Goal: Task Accomplishment & Management: Use online tool/utility

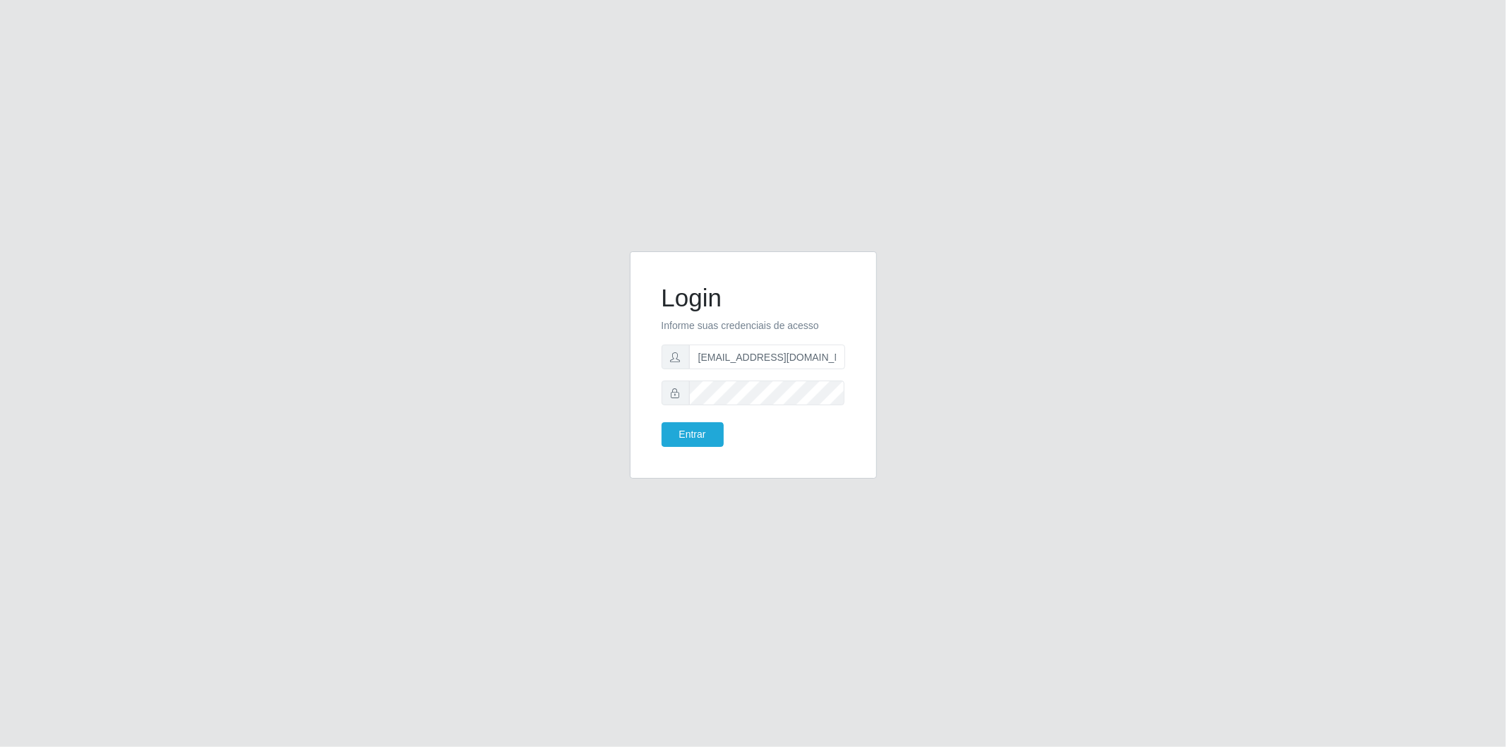
click at [662, 422] on button "Entrar" at bounding box center [693, 434] width 62 height 25
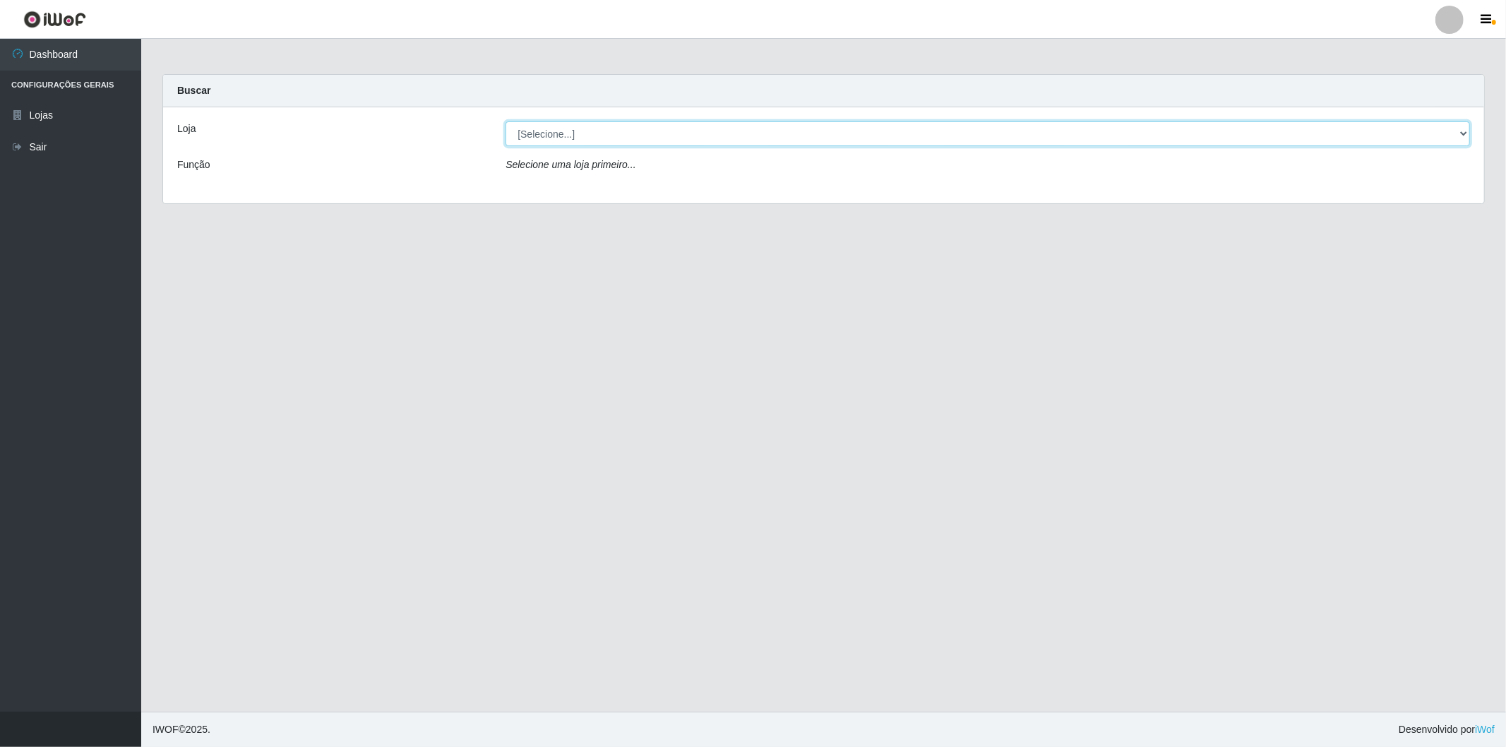
click at [1404, 128] on select "[Selecione...] BomQueSó Agreste - Loja 2" at bounding box center [987, 133] width 964 height 25
select select "214"
click at [505, 121] on select "[Selecione...] BomQueSó Agreste - Loja 2" at bounding box center [987, 133] width 964 height 25
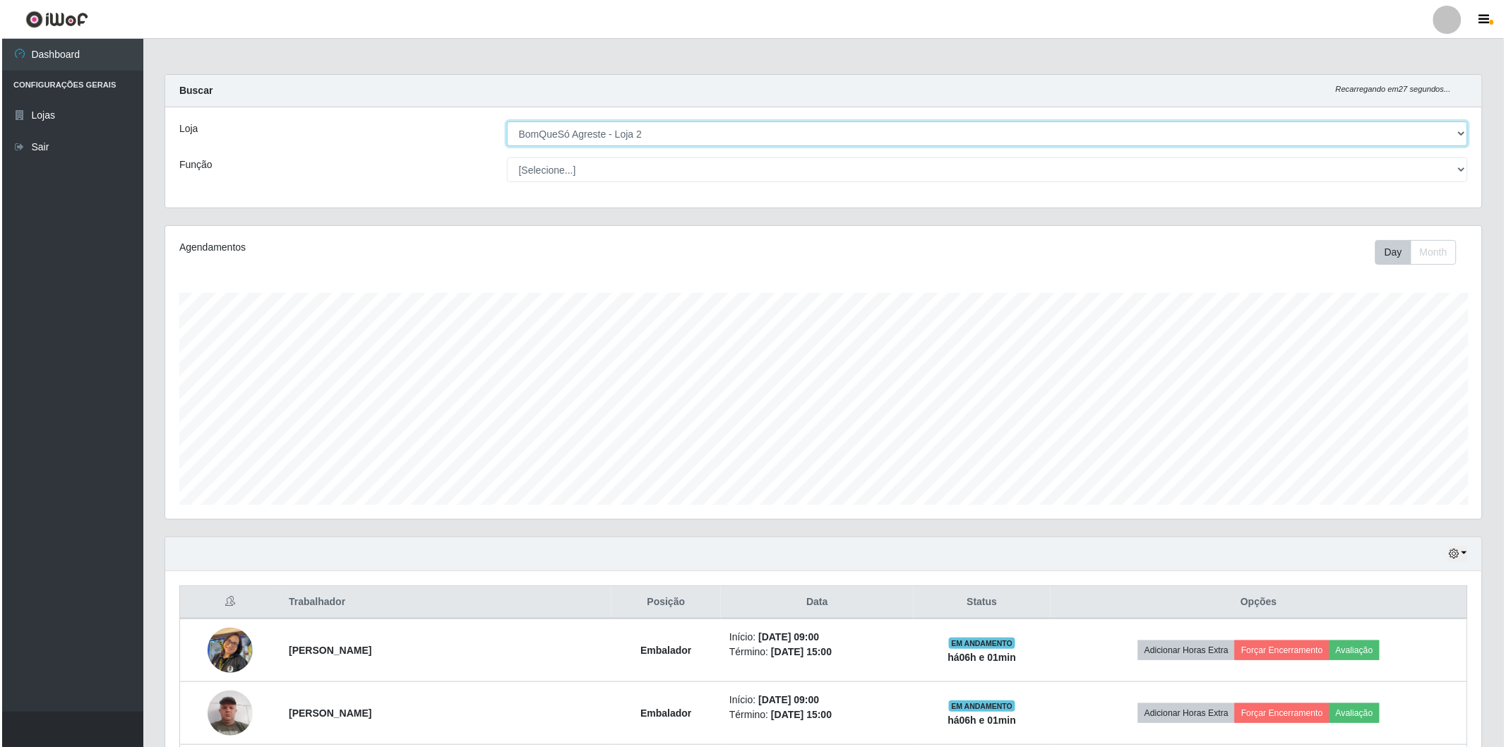
scroll to position [392, 0]
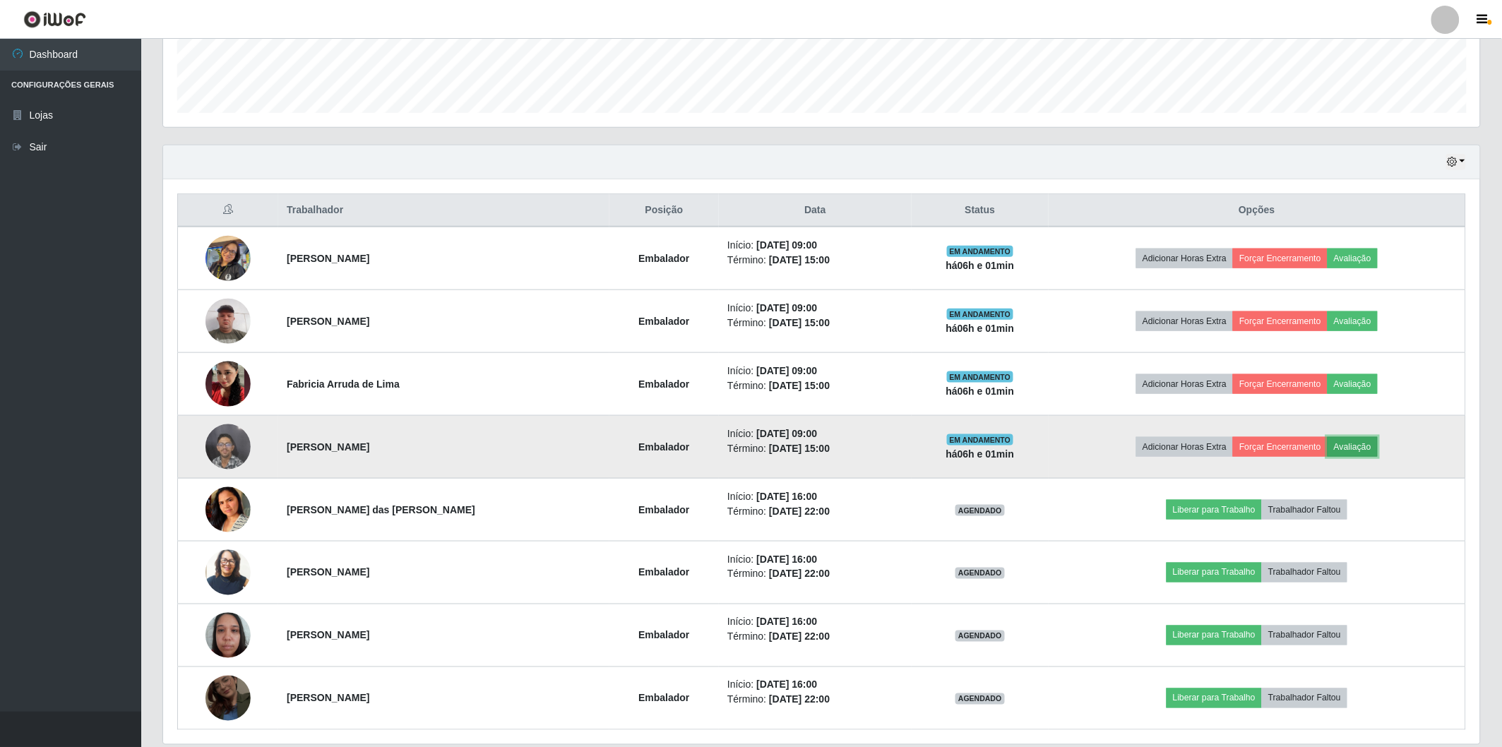
click at [1361, 449] on button "Avaliação" at bounding box center [1352, 447] width 50 height 20
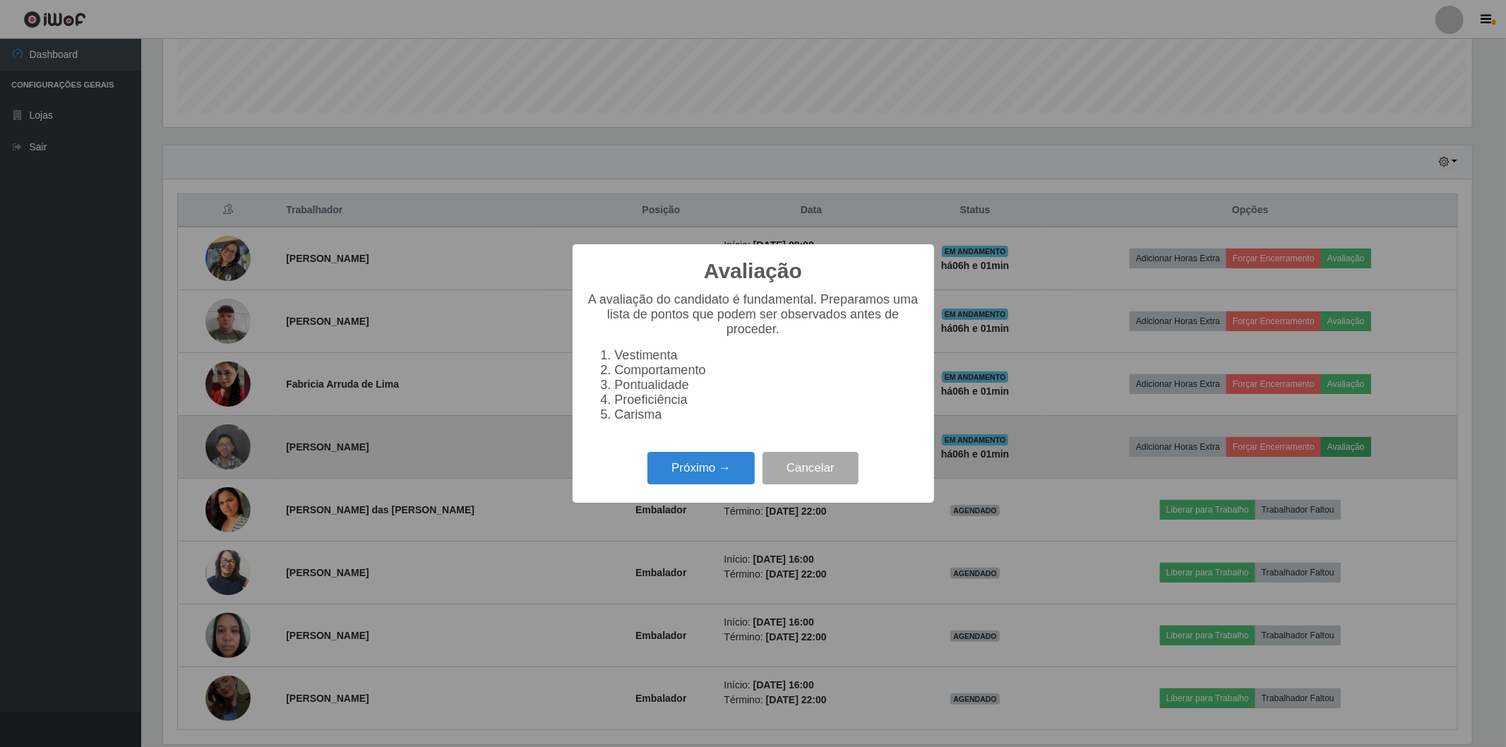
scroll to position [292, 1308]
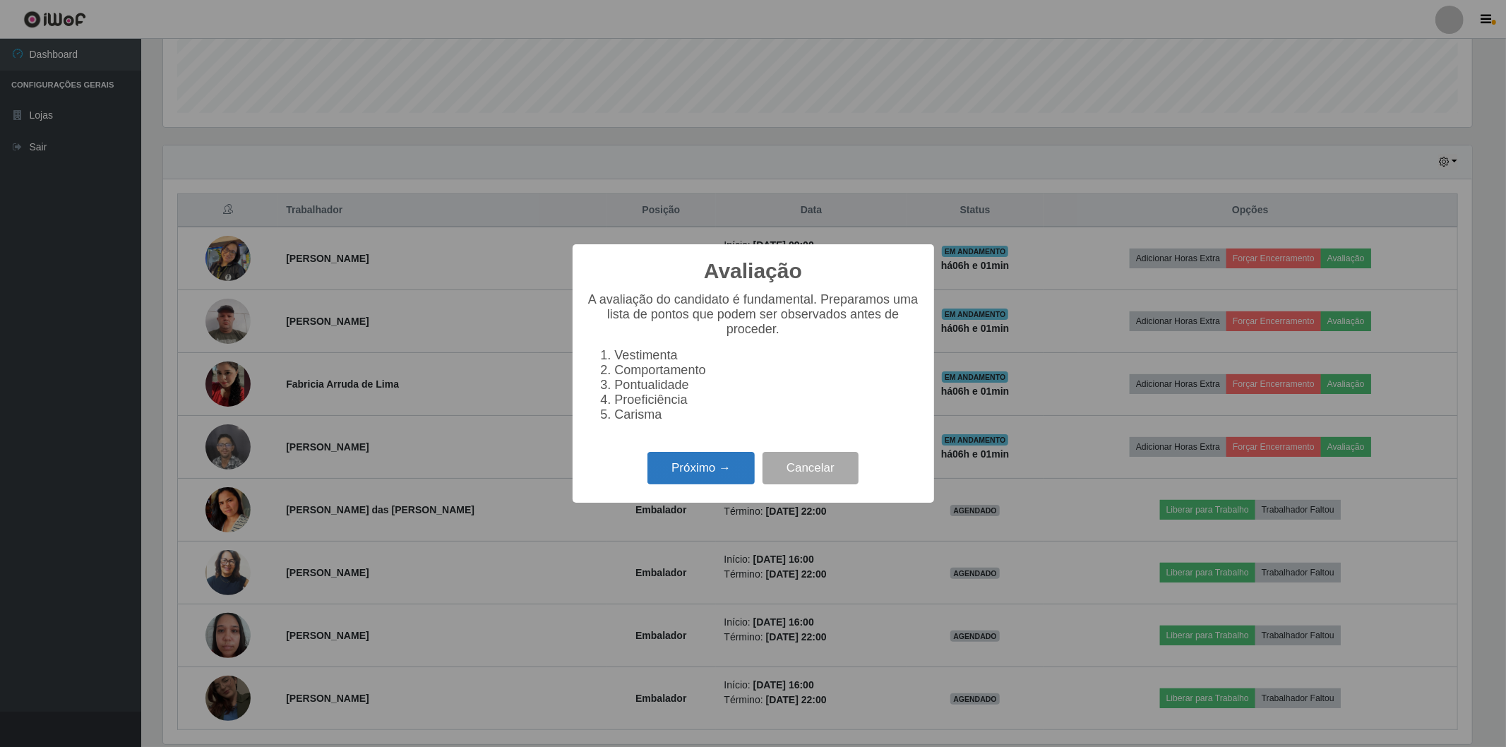
click at [681, 471] on button "Próximo →" at bounding box center [700, 468] width 107 height 33
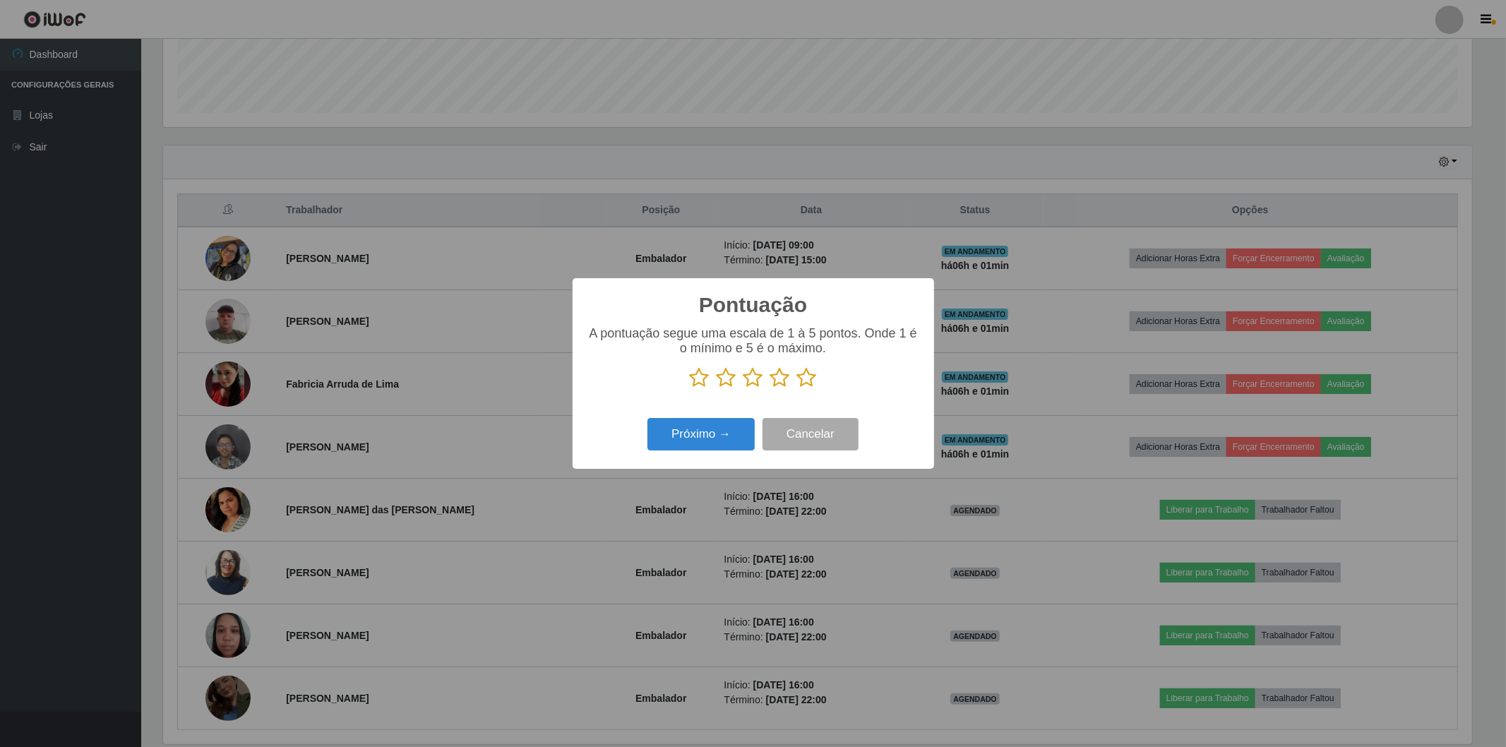
scroll to position [705695, 704679]
click at [810, 380] on icon at bounding box center [807, 377] width 20 height 21
click at [797, 388] on input "radio" at bounding box center [797, 388] width 0 height 0
click at [698, 434] on button "Próximo →" at bounding box center [700, 434] width 107 height 33
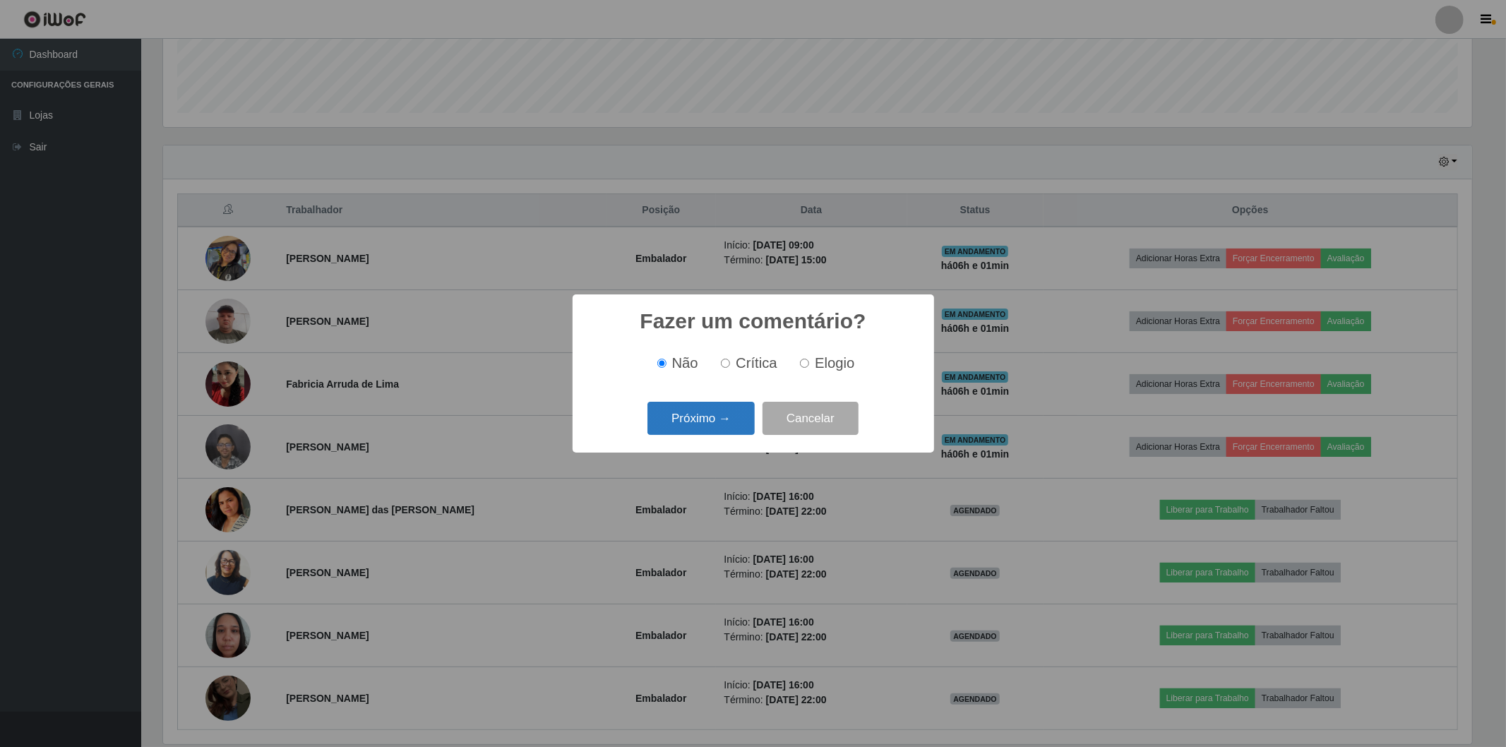
click at [720, 431] on button "Próximo →" at bounding box center [700, 418] width 107 height 33
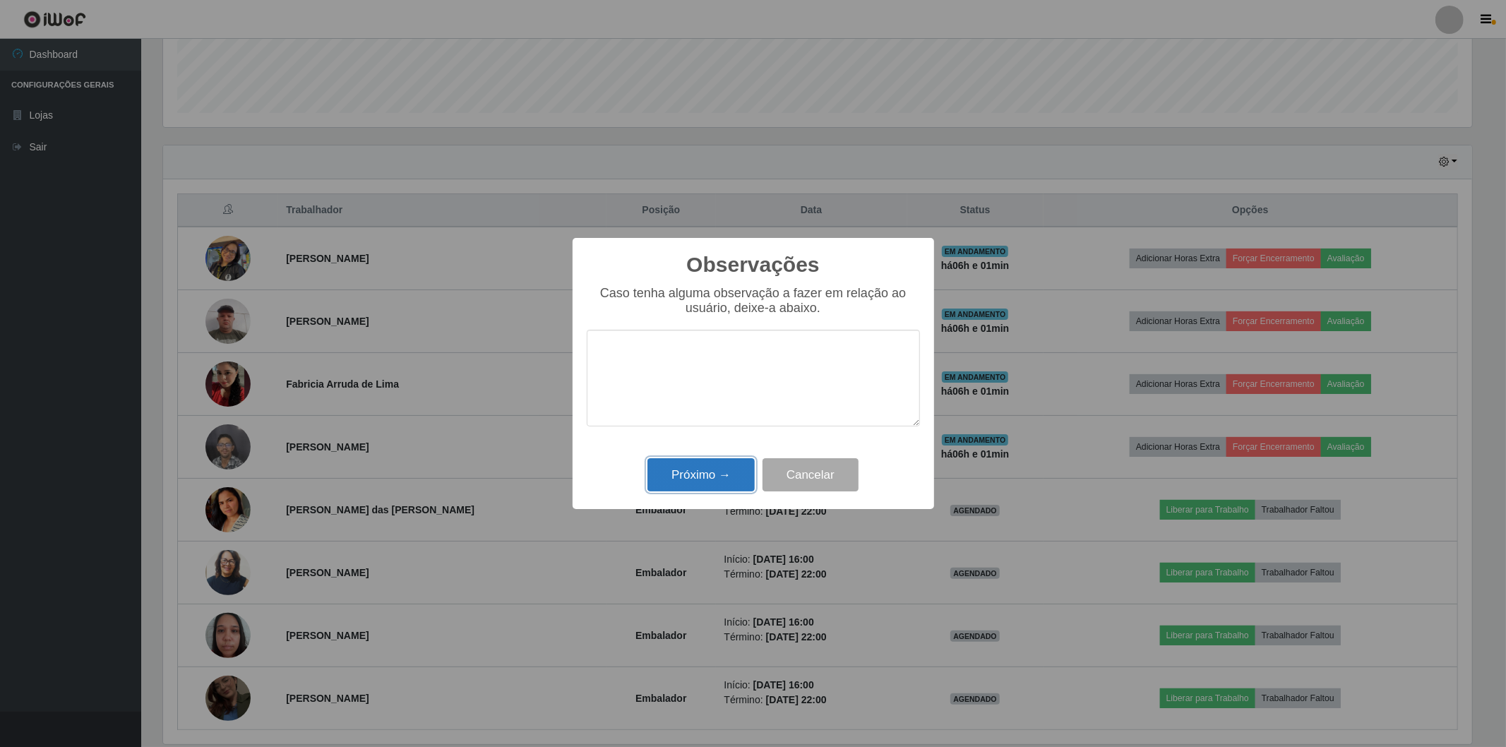
click at [711, 468] on button "Próximo →" at bounding box center [700, 474] width 107 height 33
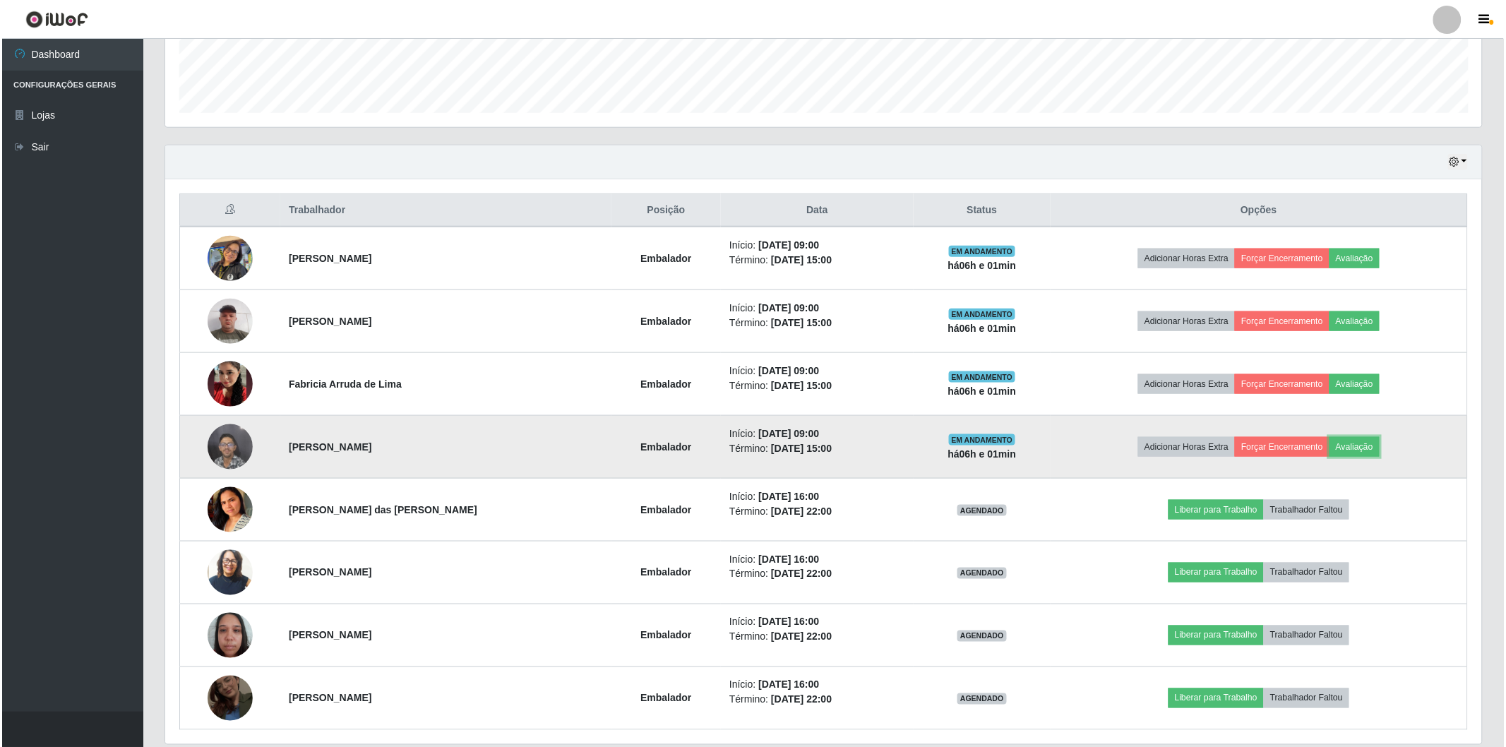
scroll to position [292, 1317]
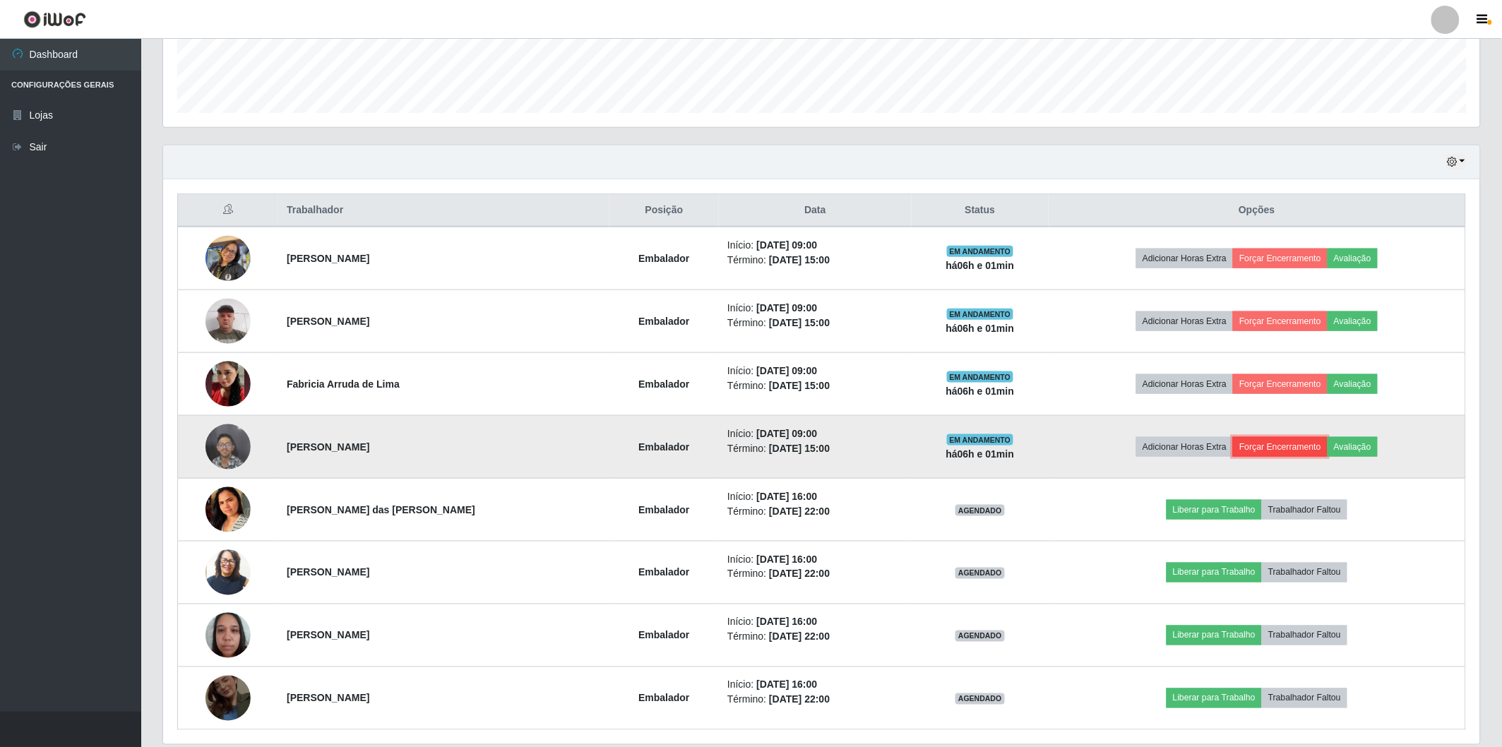
click at [1276, 443] on button "Forçar Encerramento" at bounding box center [1280, 447] width 95 height 20
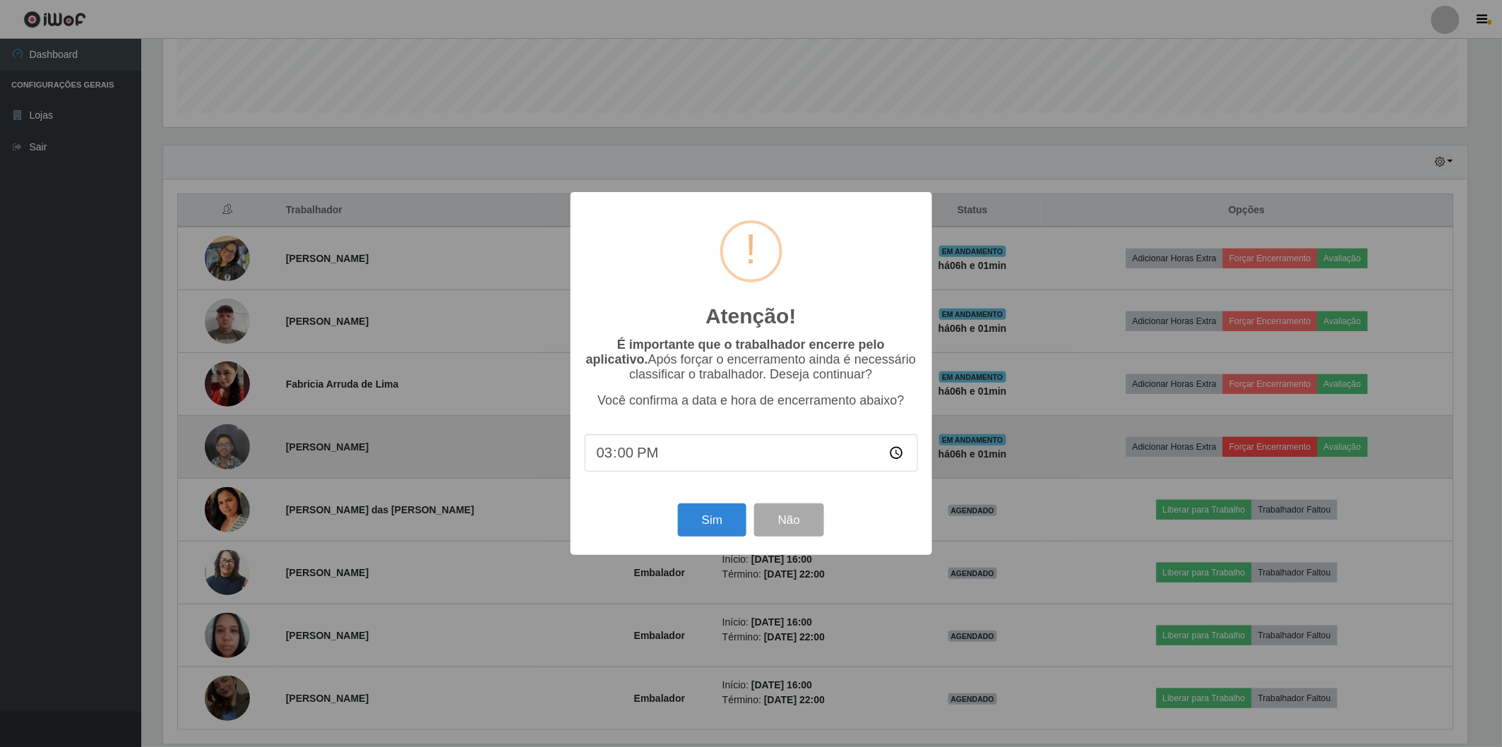
scroll to position [292, 1308]
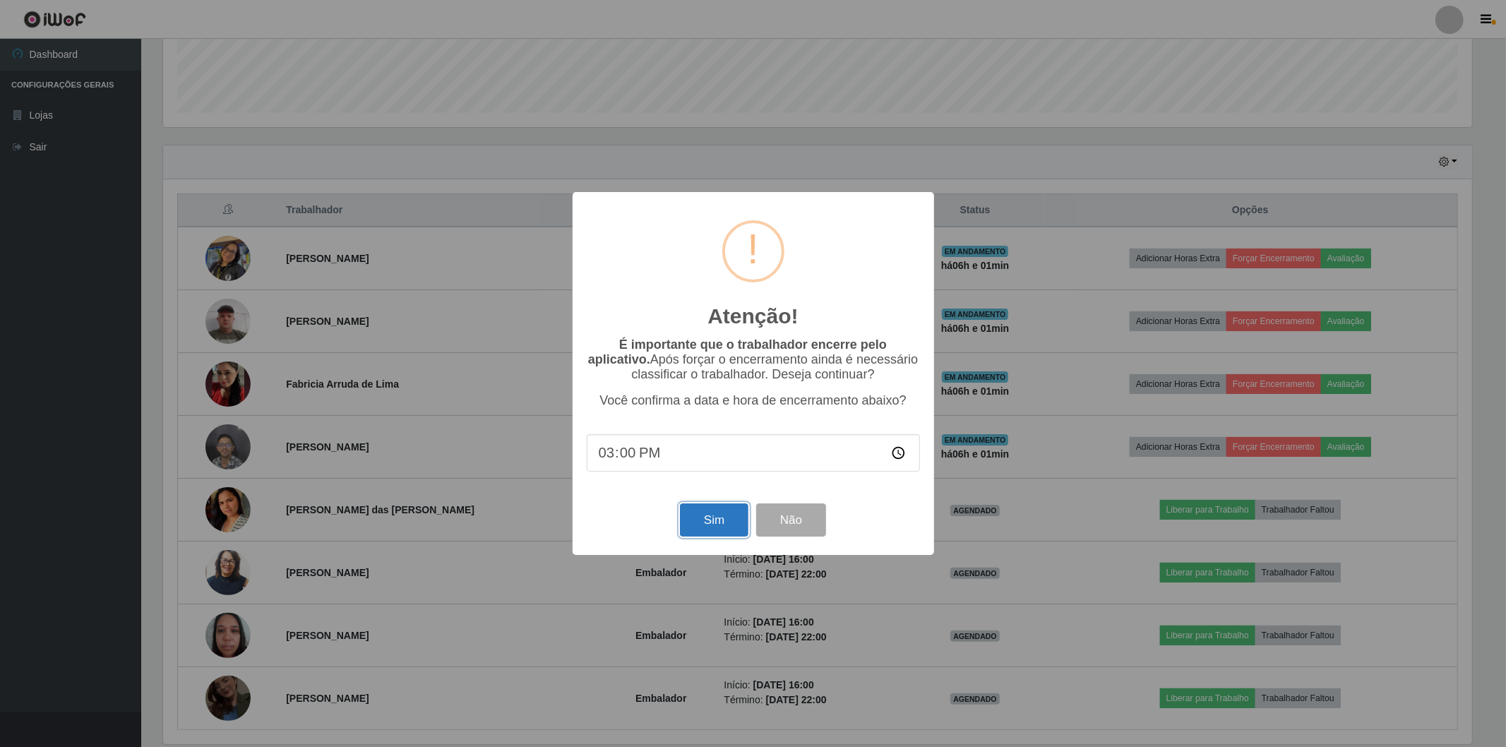
click at [730, 522] on button "Sim" at bounding box center [714, 519] width 68 height 33
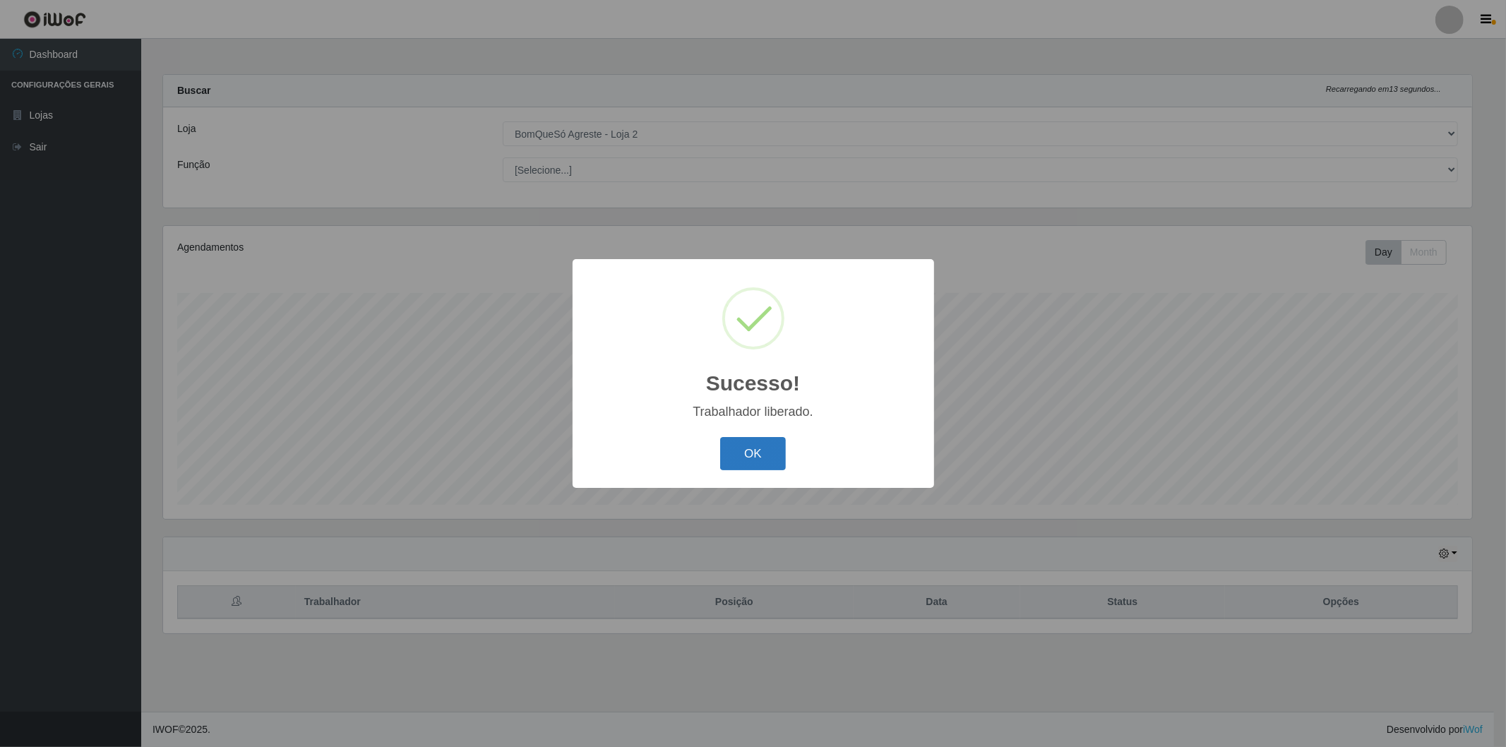
click at [745, 447] on button "OK" at bounding box center [753, 453] width 66 height 33
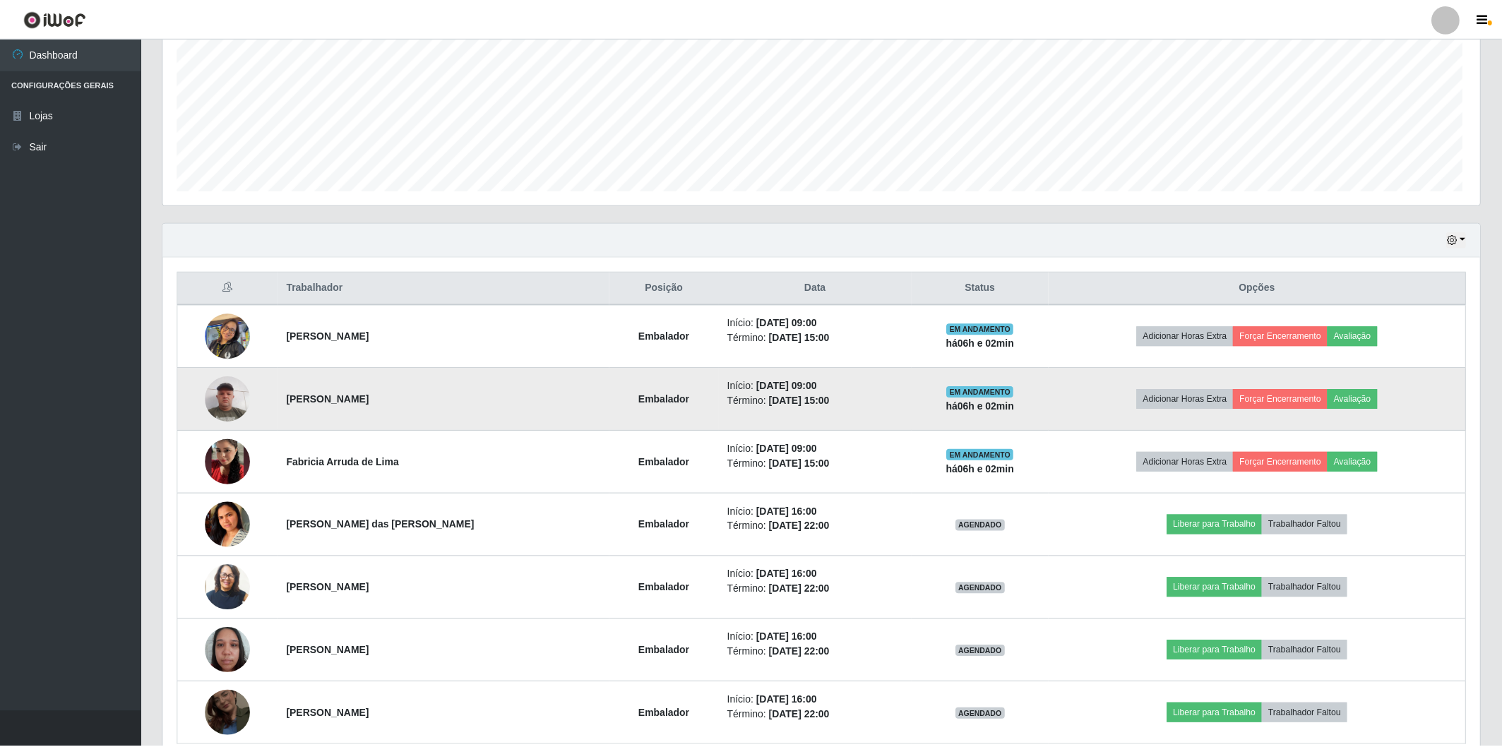
scroll to position [292, 1317]
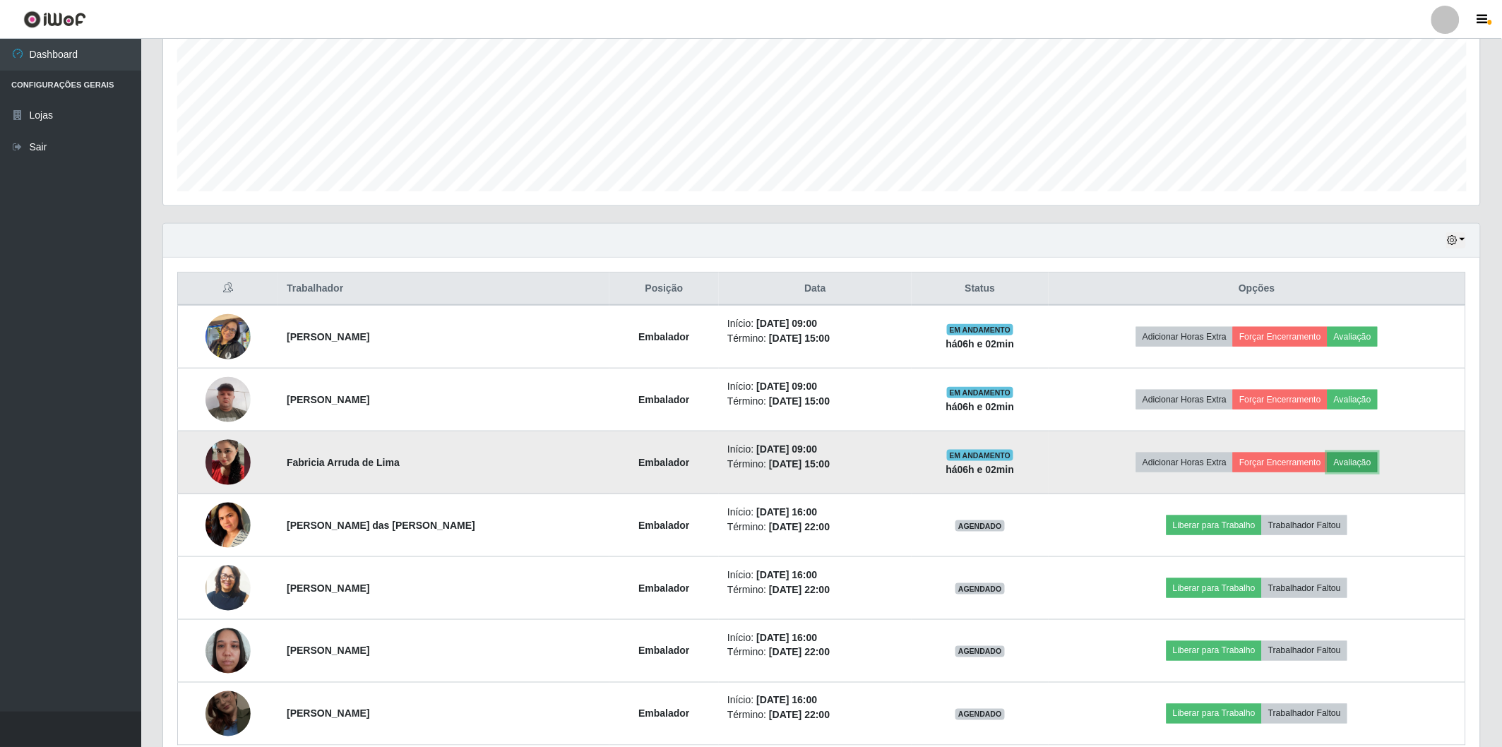
click at [1357, 461] on button "Avaliação" at bounding box center [1352, 463] width 50 height 20
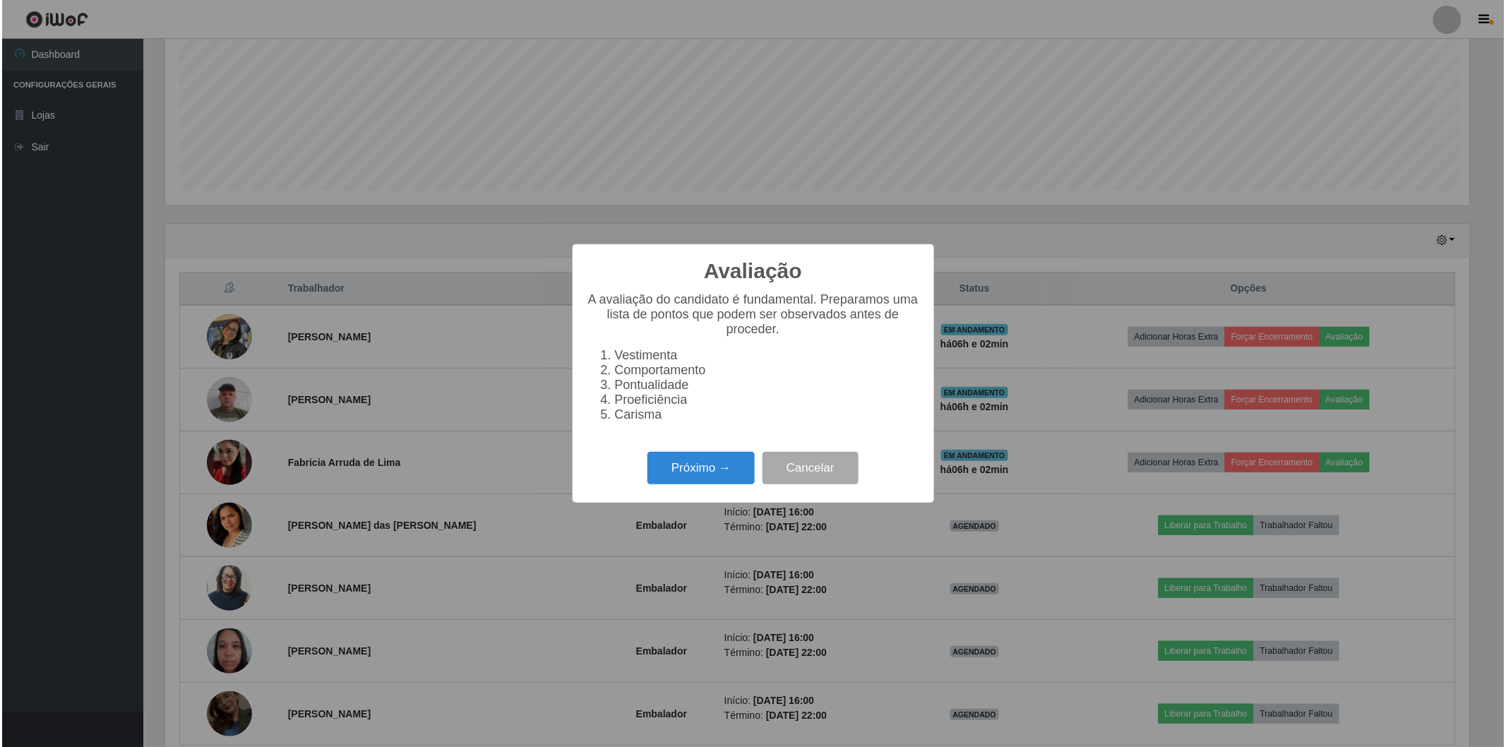
scroll to position [292, 1308]
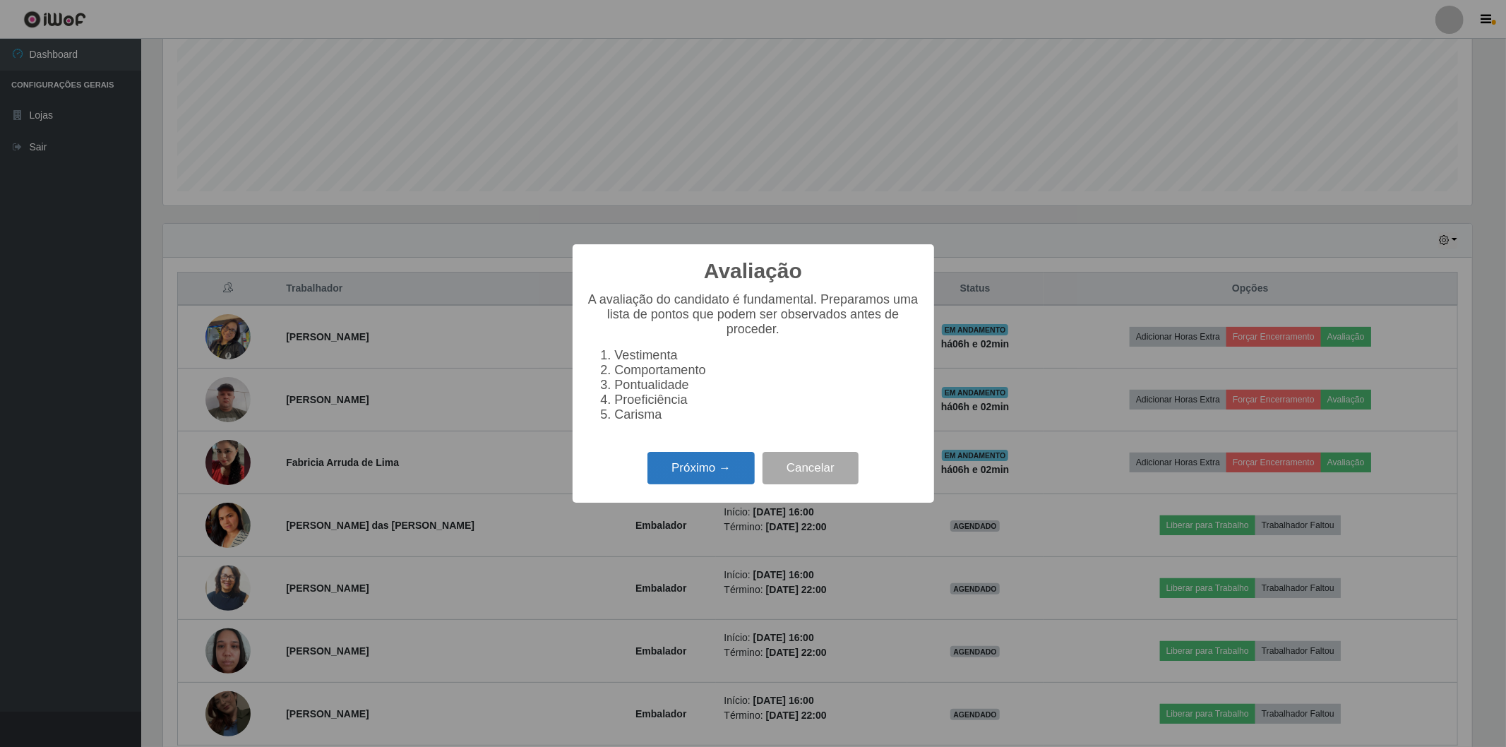
click at [688, 453] on button "Próximo →" at bounding box center [700, 468] width 107 height 33
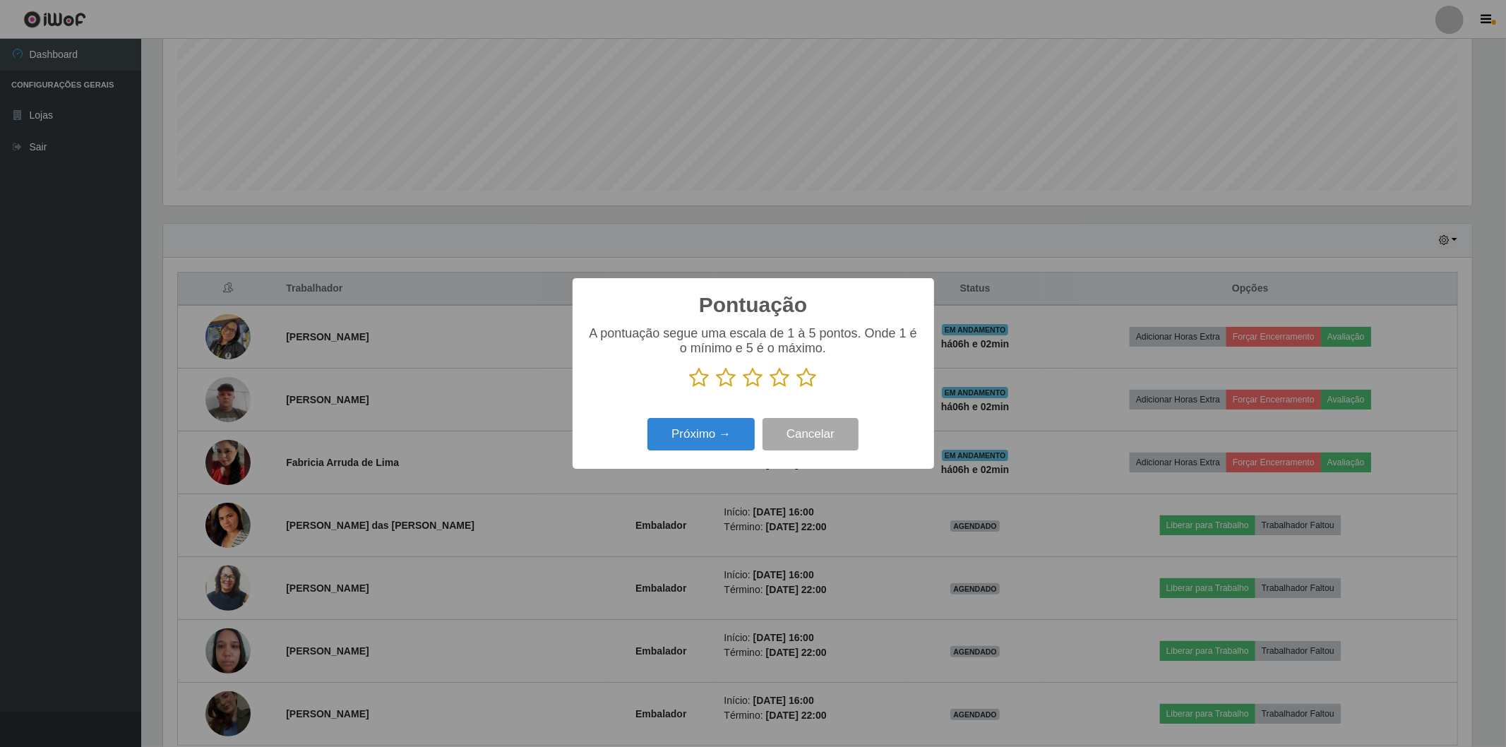
scroll to position [705695, 704679]
click at [793, 378] on p at bounding box center [753, 377] width 333 height 21
click at [803, 383] on icon at bounding box center [807, 377] width 20 height 21
click at [797, 388] on input "radio" at bounding box center [797, 388] width 0 height 0
click at [666, 443] on button "Próximo →" at bounding box center [700, 434] width 107 height 33
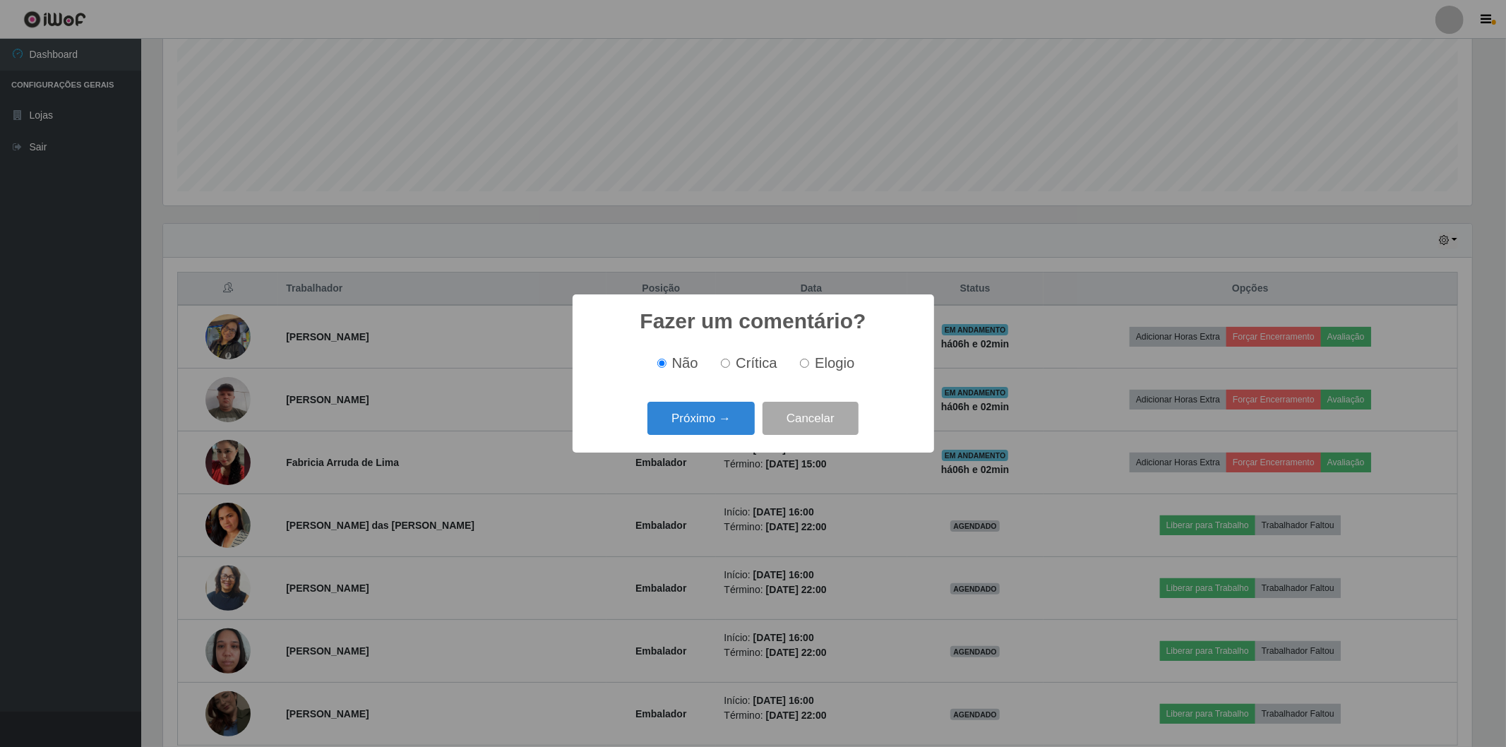
click at [673, 438] on div "Próximo → Cancelar" at bounding box center [753, 418] width 333 height 40
click at [695, 421] on button "Próximo →" at bounding box center [700, 418] width 107 height 33
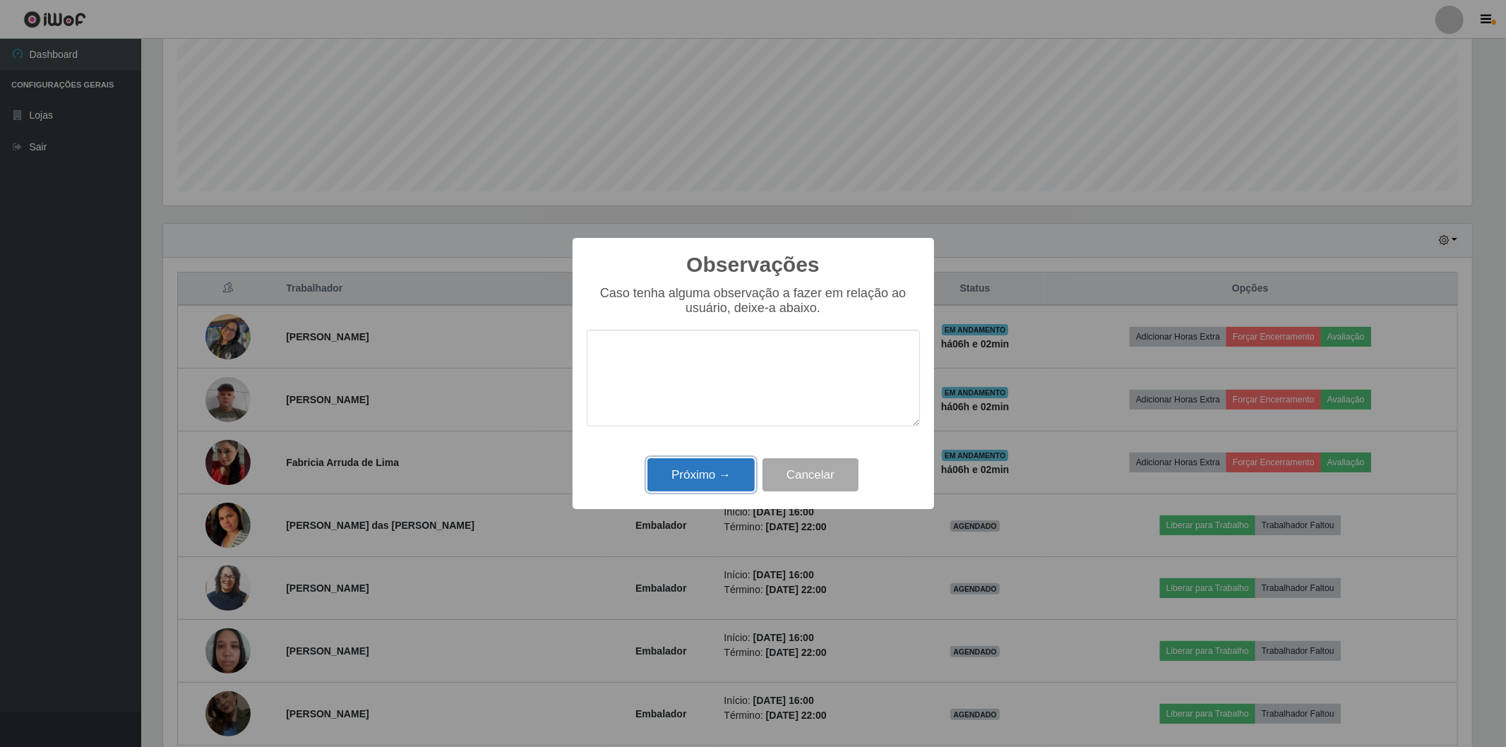
click at [694, 487] on button "Próximo →" at bounding box center [700, 474] width 107 height 33
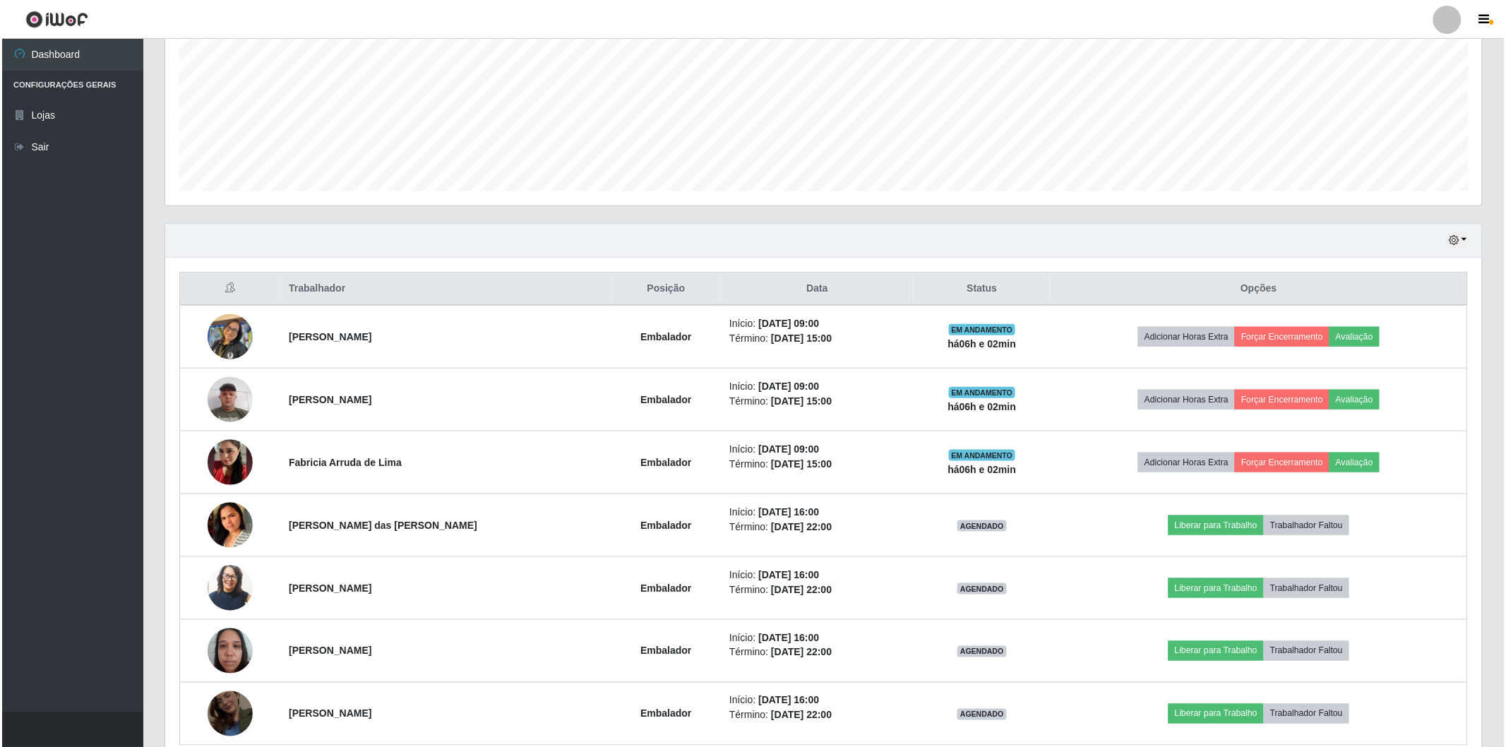
scroll to position [292, 1317]
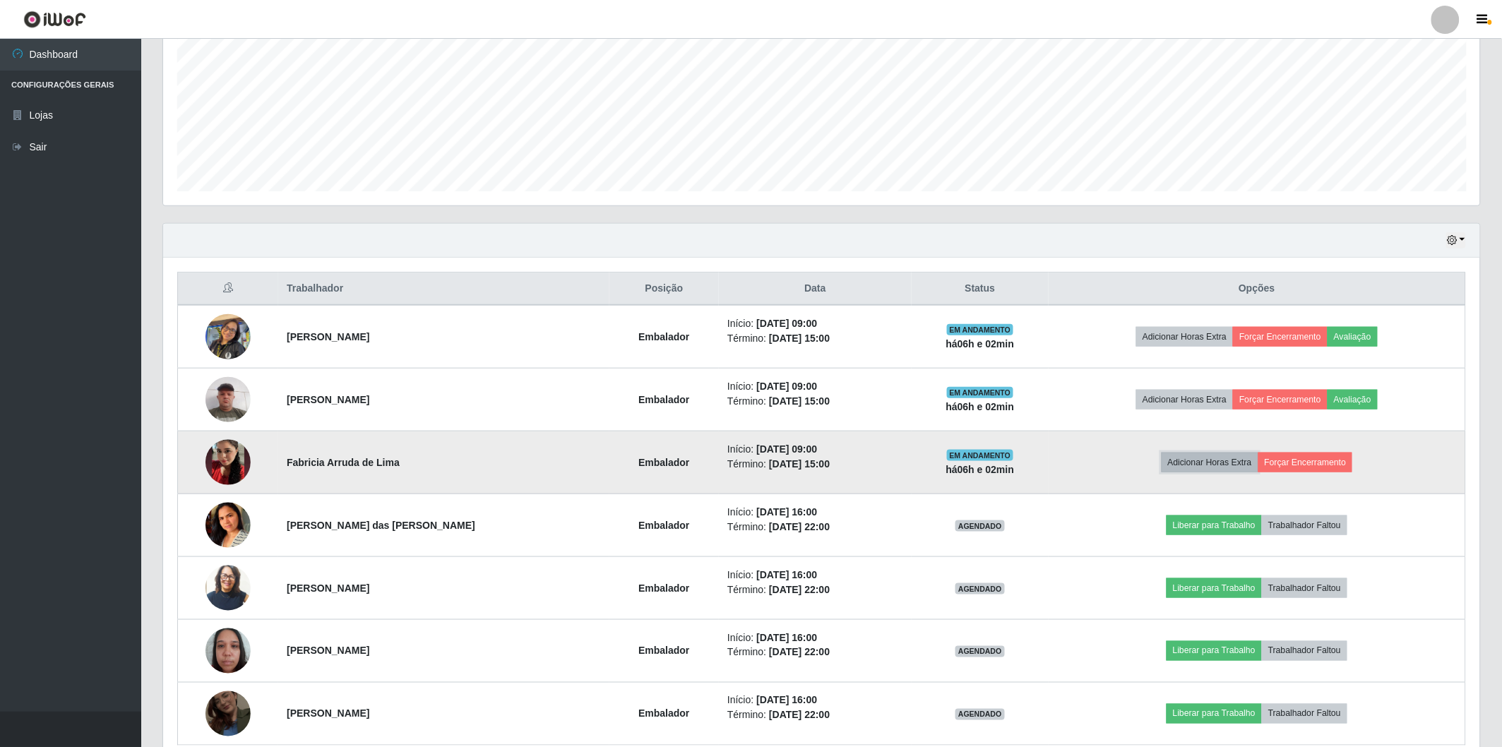
click at [1246, 465] on button "Adicionar Horas Extra" at bounding box center [1209, 463] width 97 height 20
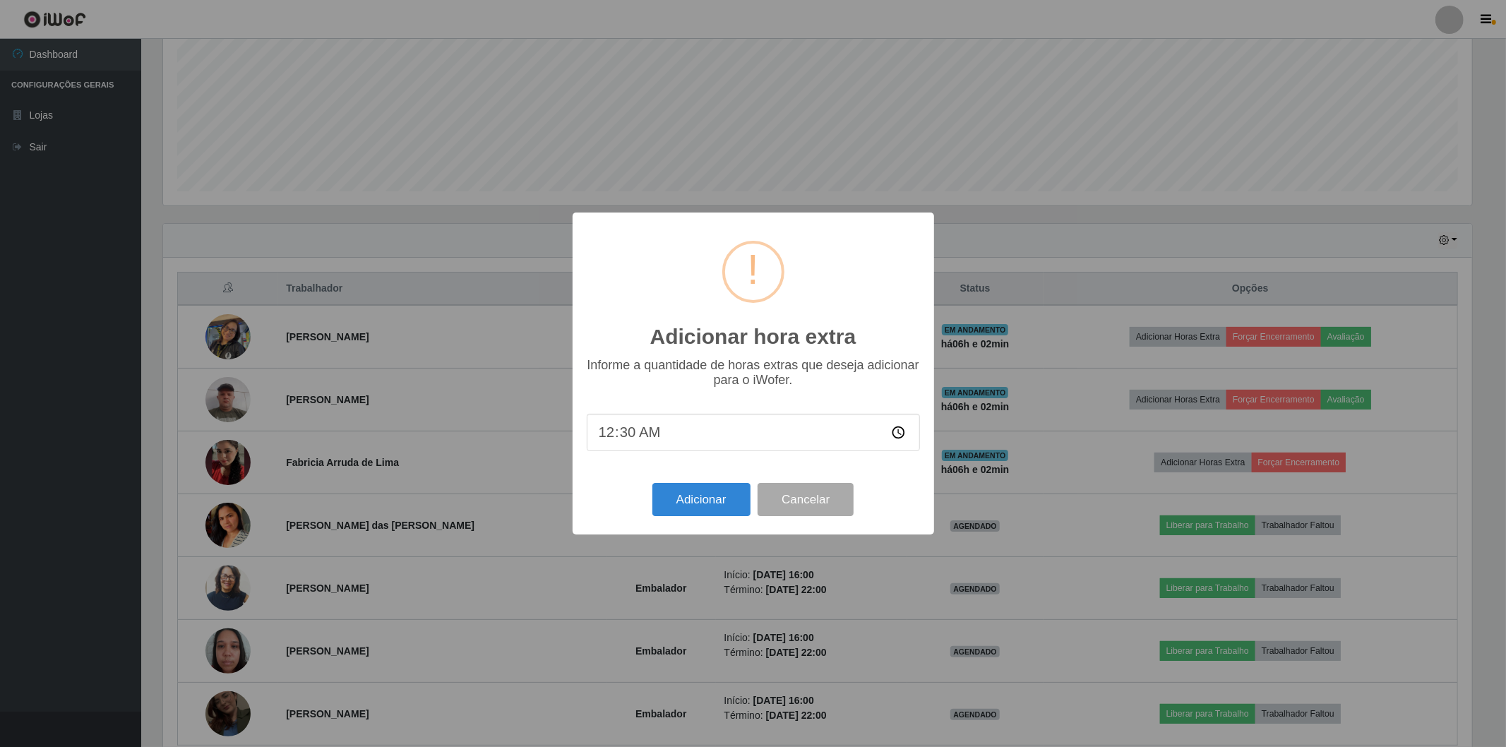
click at [1262, 464] on div "Adicionar hora extra × Informe a quantidade de horas extras que deseja adiciona…" at bounding box center [753, 373] width 1506 height 747
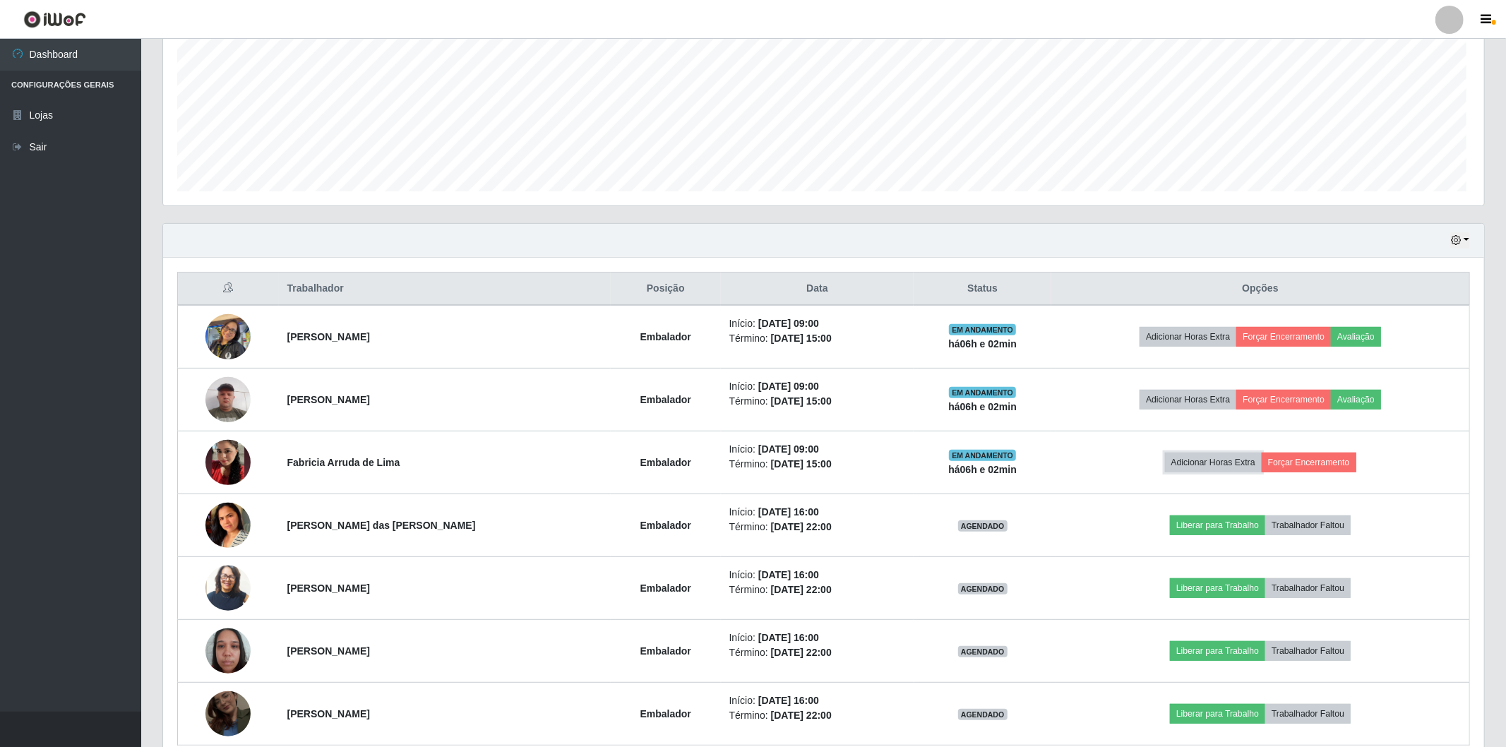
scroll to position [0, 0]
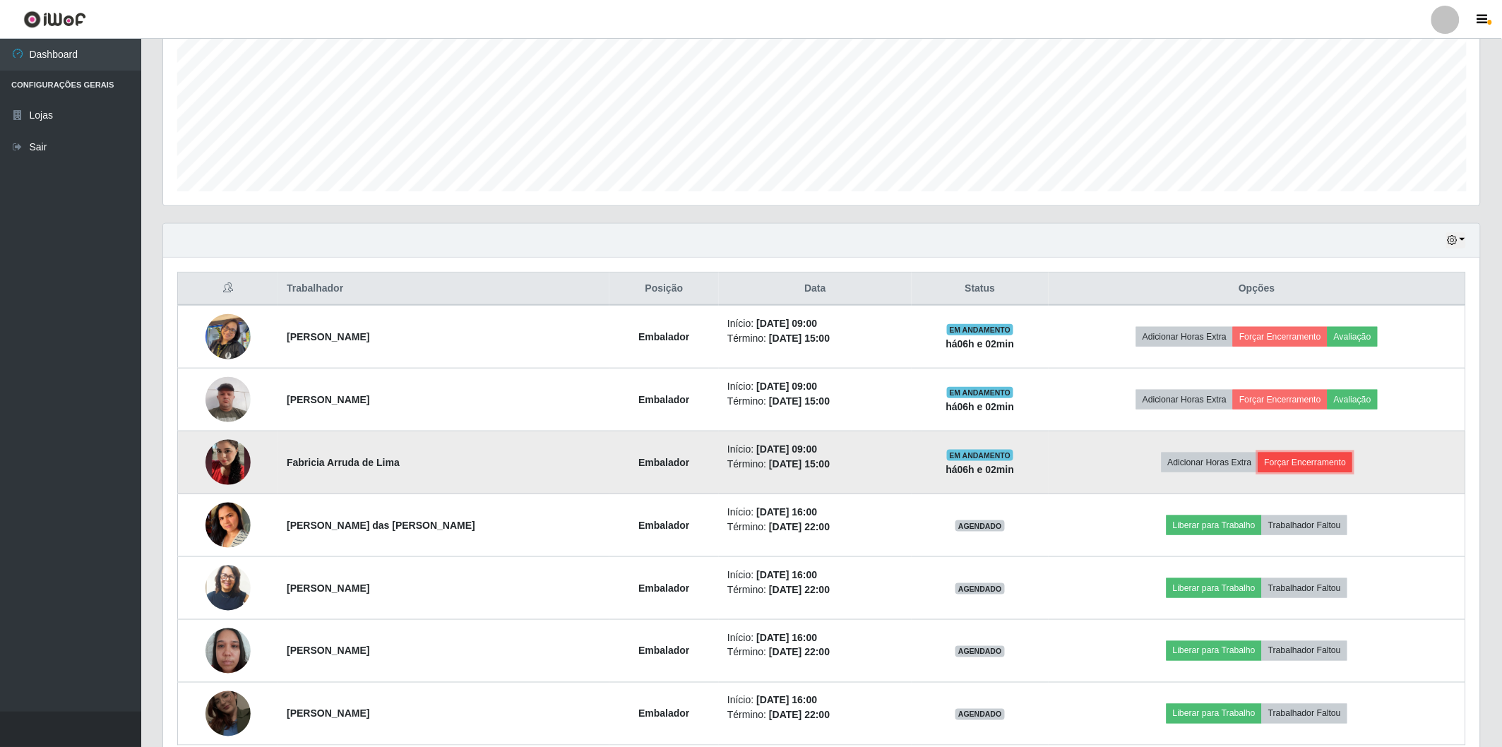
click at [1269, 464] on button "Forçar Encerramento" at bounding box center [1305, 463] width 95 height 20
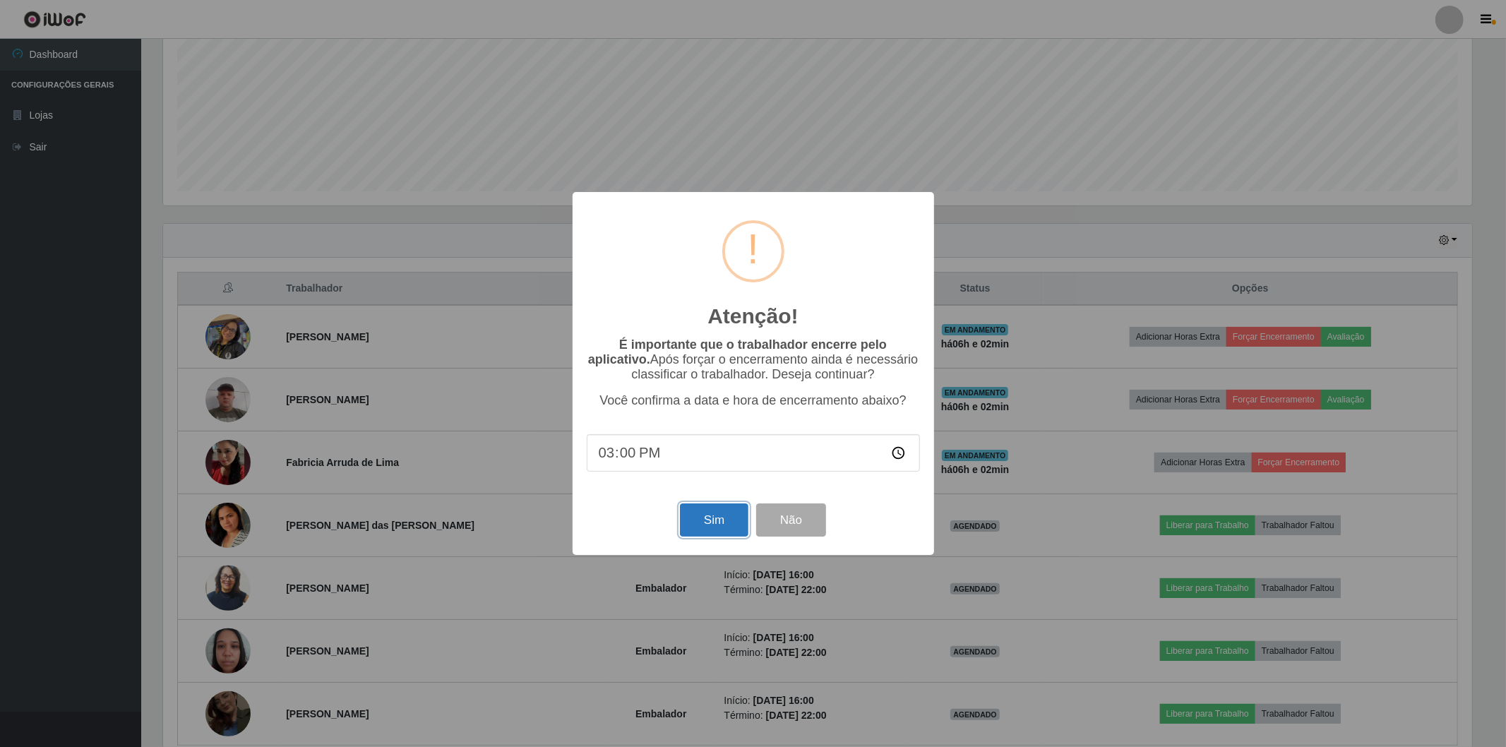
click at [721, 521] on button "Sim" at bounding box center [714, 519] width 68 height 33
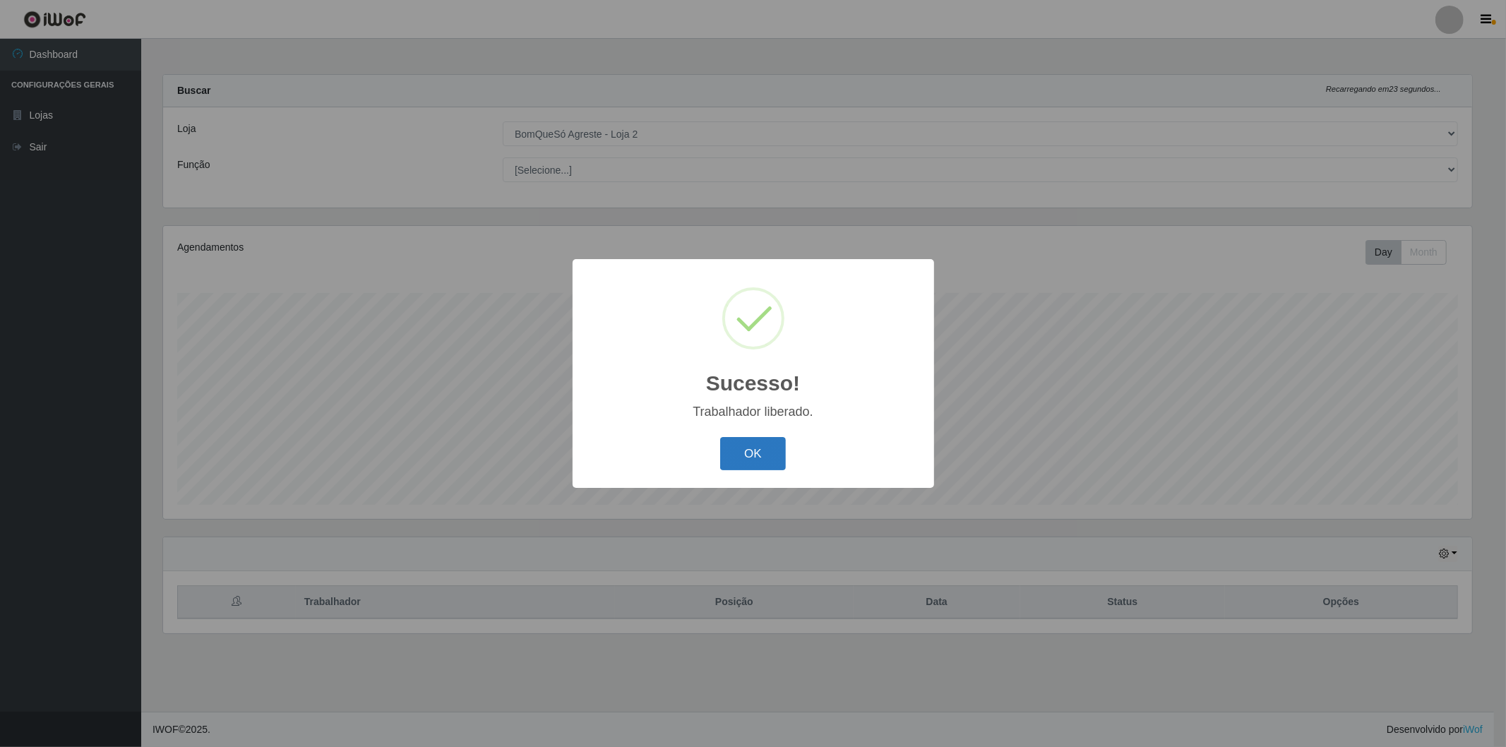
click at [750, 448] on button "OK" at bounding box center [753, 453] width 66 height 33
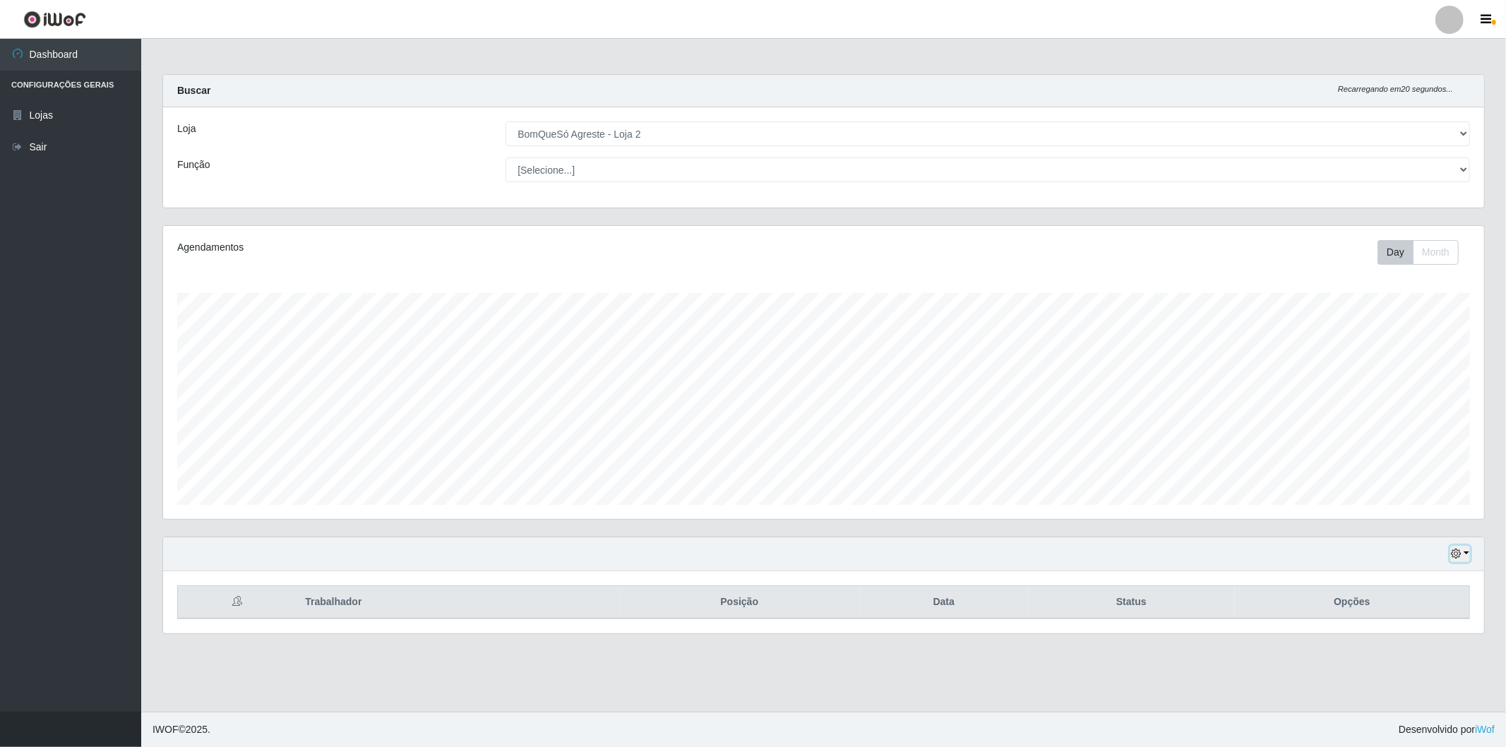
click at [1467, 556] on button "button" at bounding box center [1460, 554] width 20 height 16
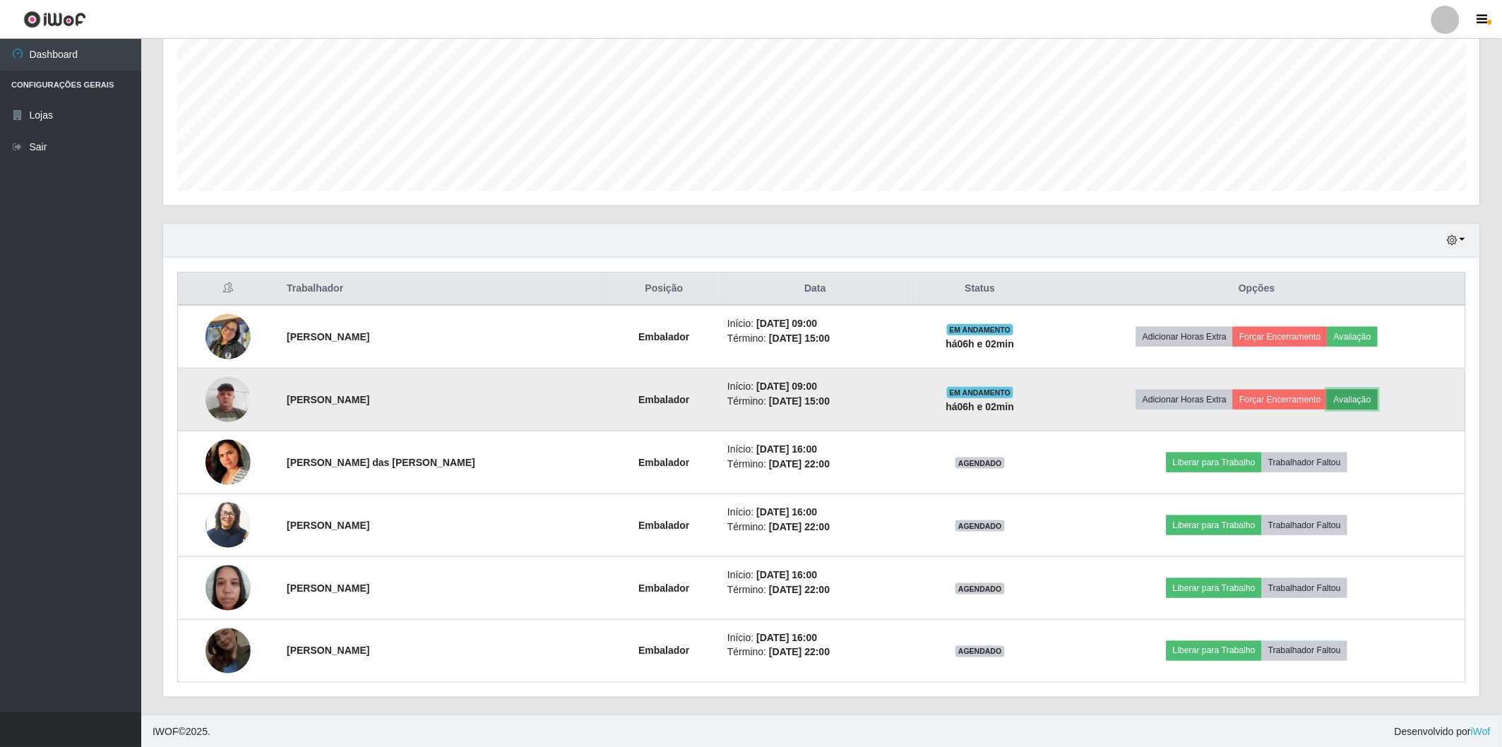
click at [1338, 400] on button "Avaliação" at bounding box center [1352, 400] width 50 height 20
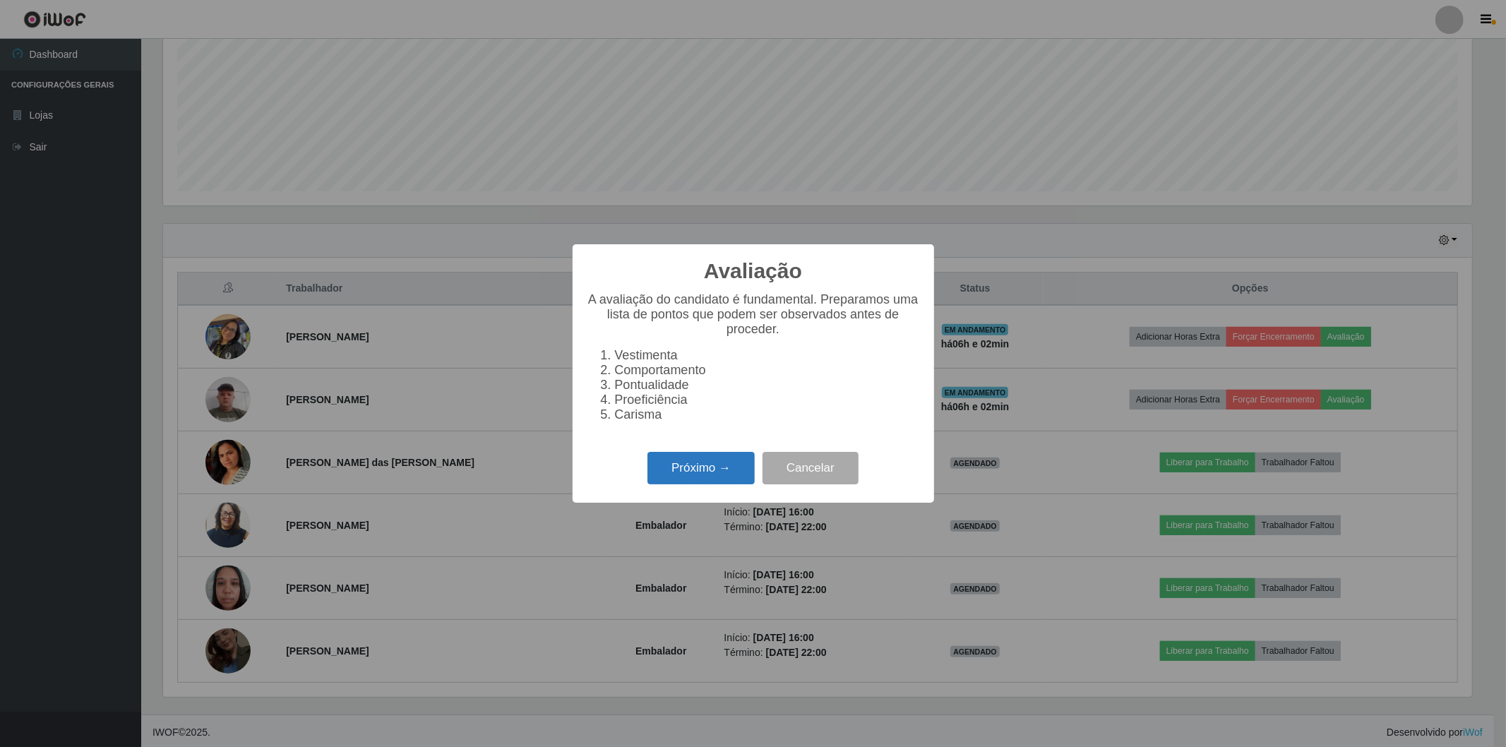
click at [730, 466] on button "Próximo →" at bounding box center [700, 468] width 107 height 33
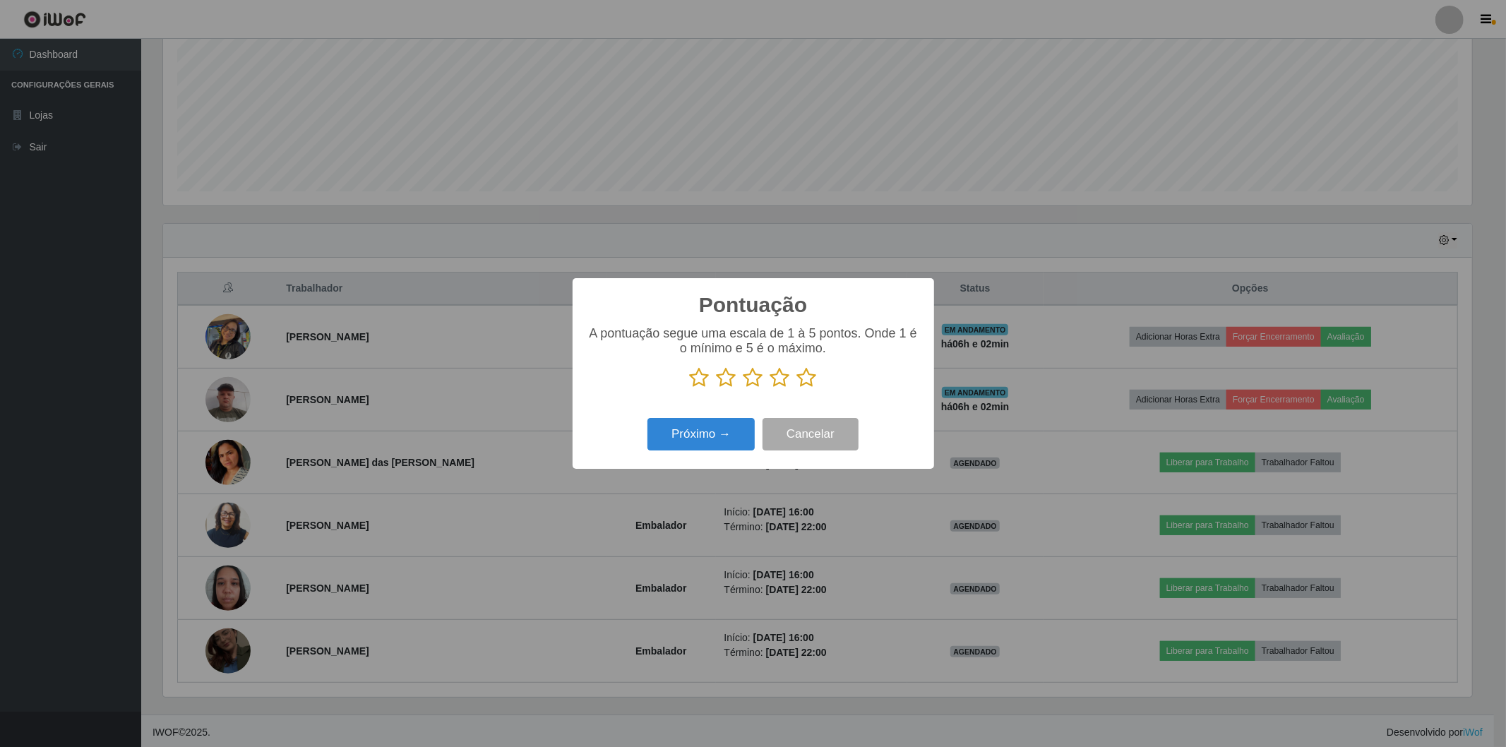
click at [801, 387] on icon at bounding box center [807, 377] width 20 height 21
click at [797, 388] on input "radio" at bounding box center [797, 388] width 0 height 0
click at [717, 440] on button "Próximo →" at bounding box center [700, 434] width 107 height 33
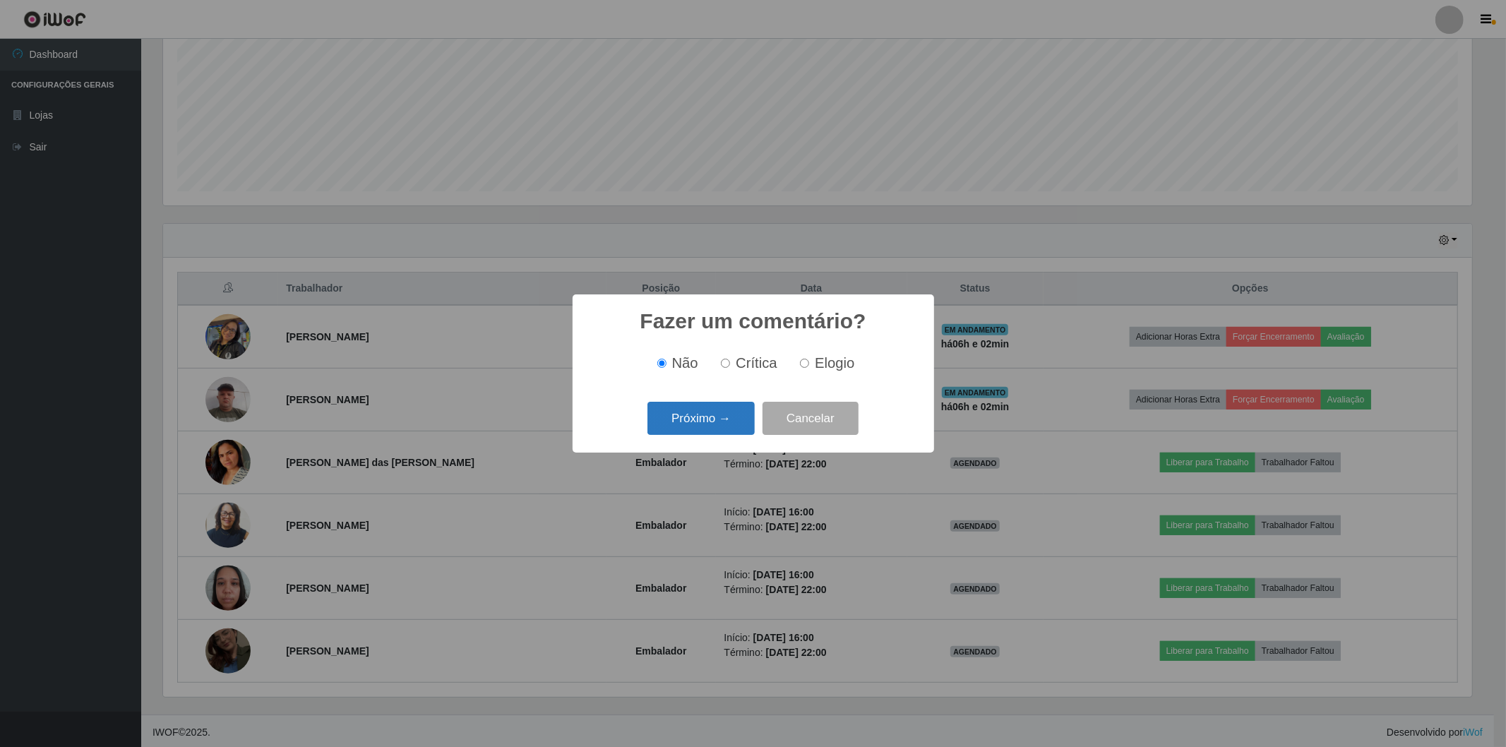
click at [717, 419] on button "Próximo →" at bounding box center [700, 418] width 107 height 33
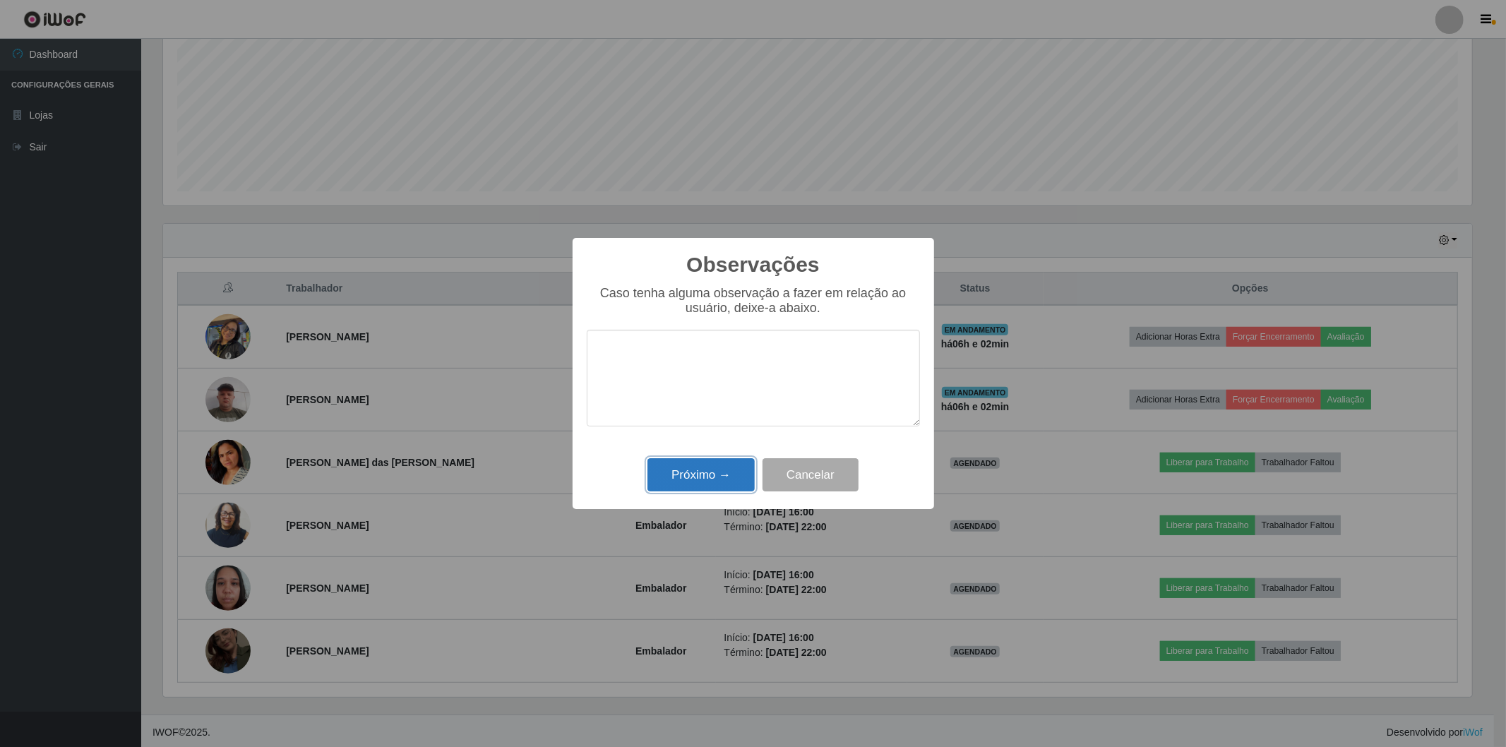
click at [682, 478] on button "Próximo →" at bounding box center [700, 474] width 107 height 33
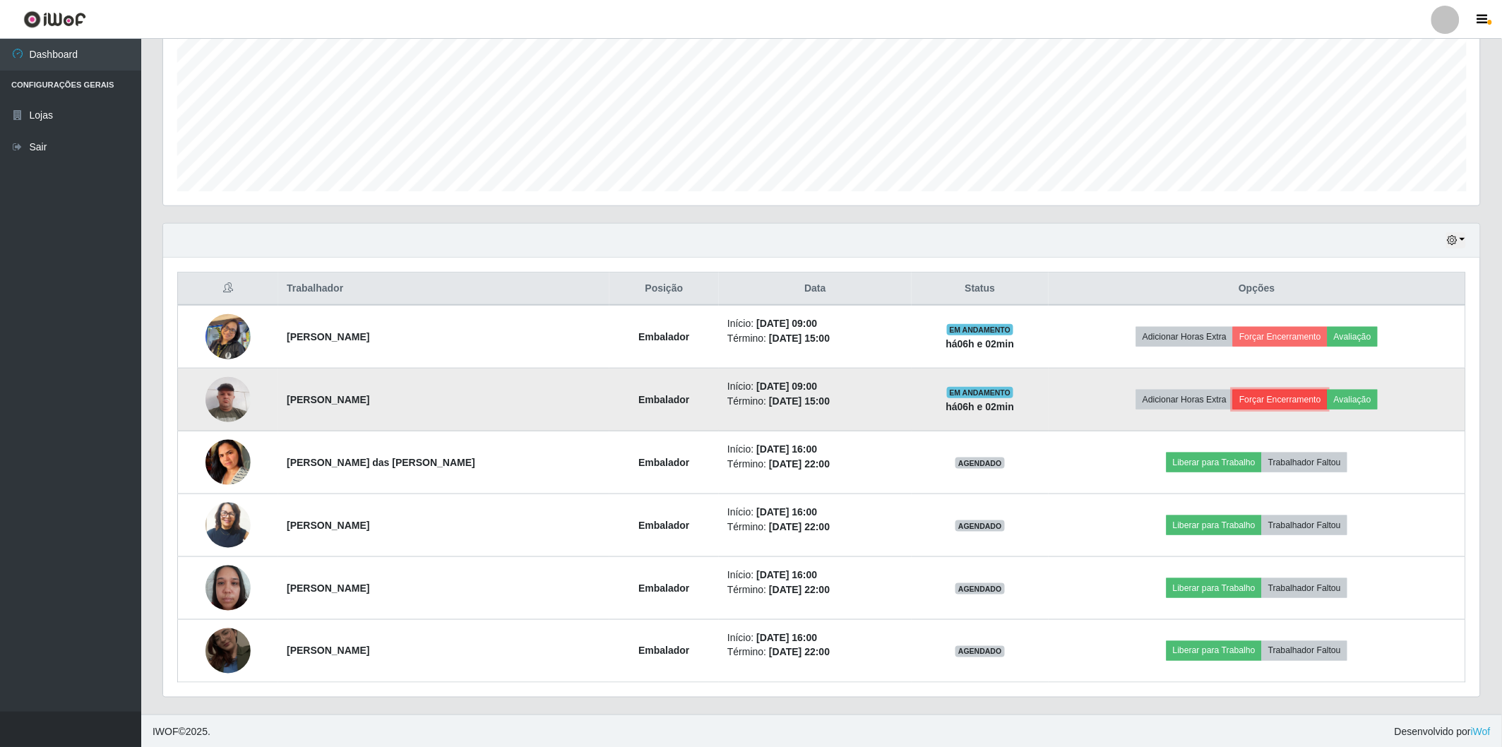
click at [1257, 401] on button "Forçar Encerramento" at bounding box center [1280, 400] width 95 height 20
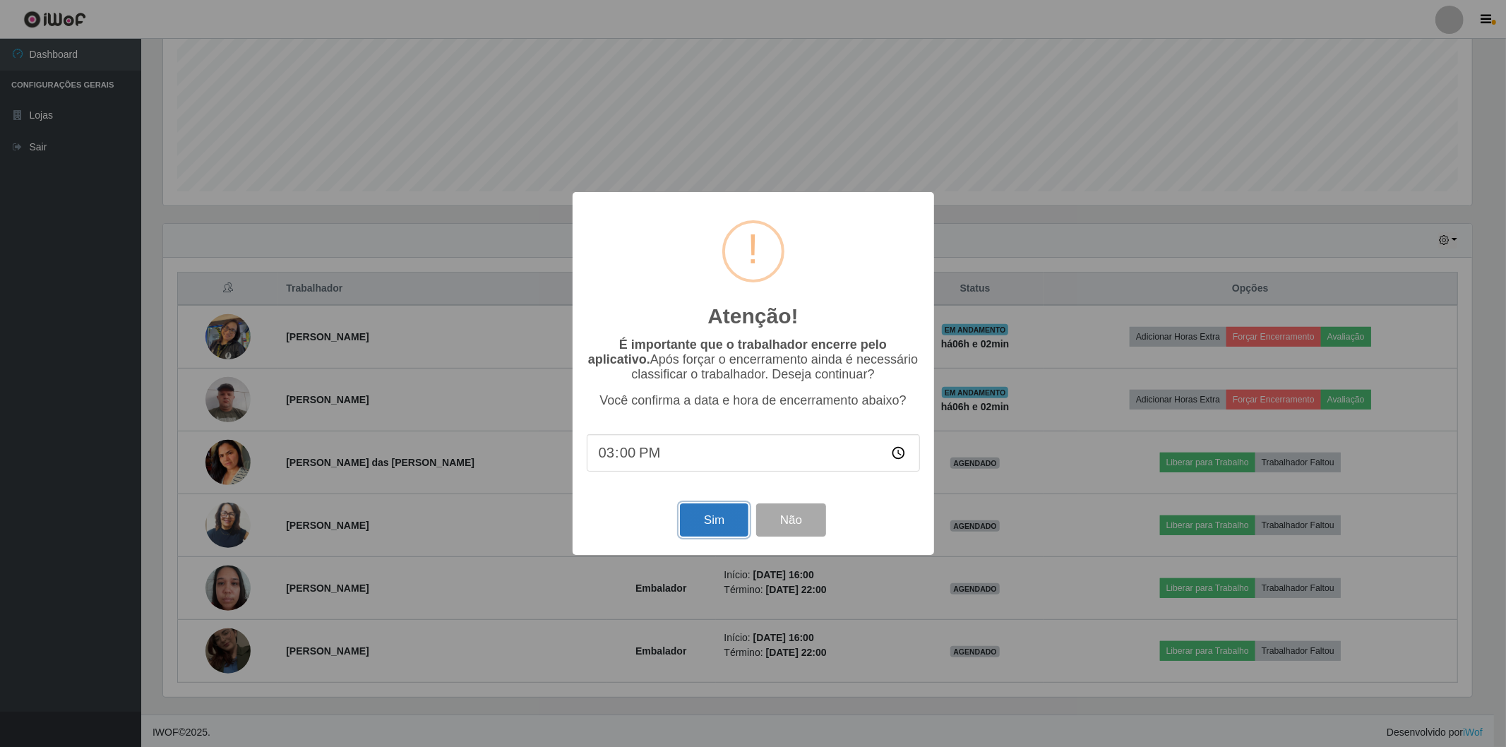
click at [719, 530] on button "Sim" at bounding box center [714, 519] width 68 height 33
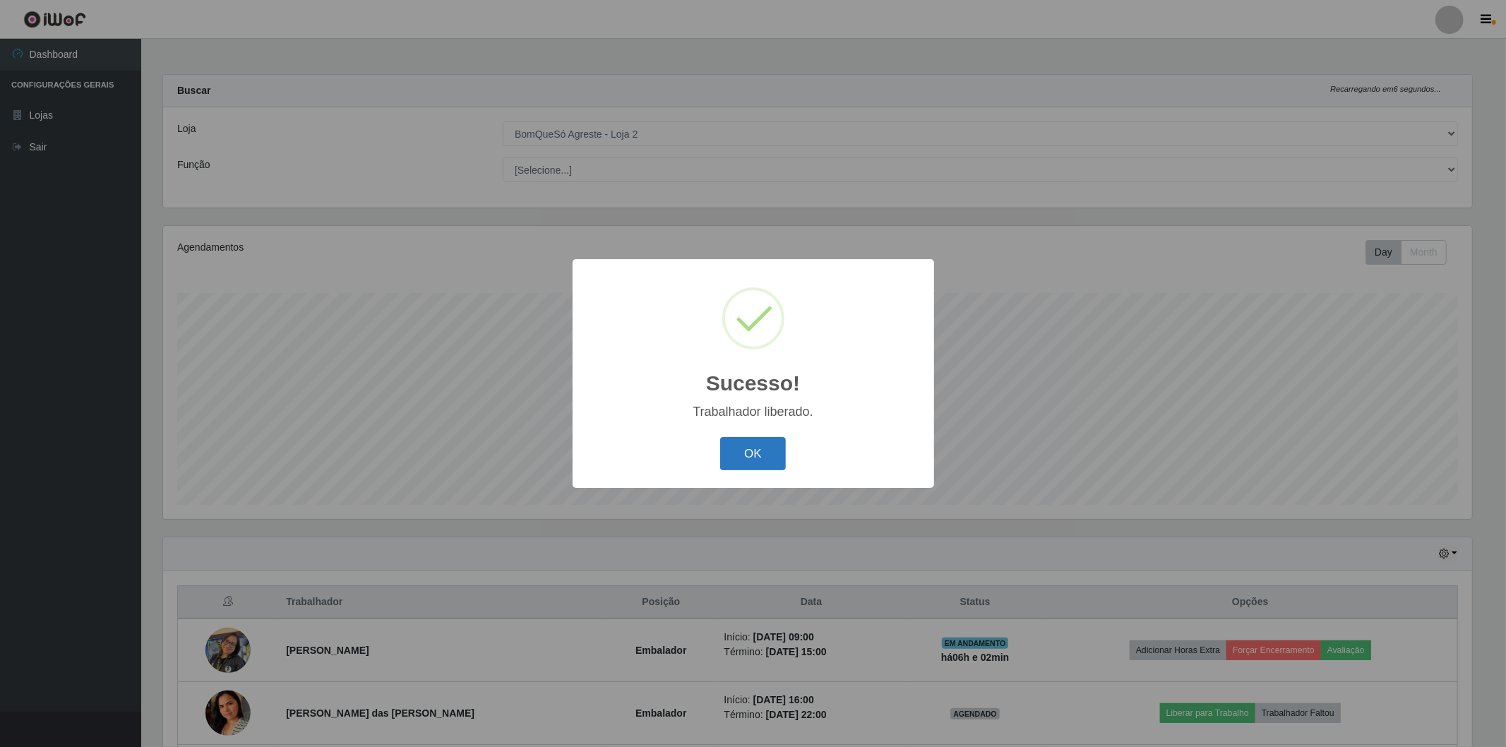
click at [752, 443] on button "OK" at bounding box center [753, 453] width 66 height 33
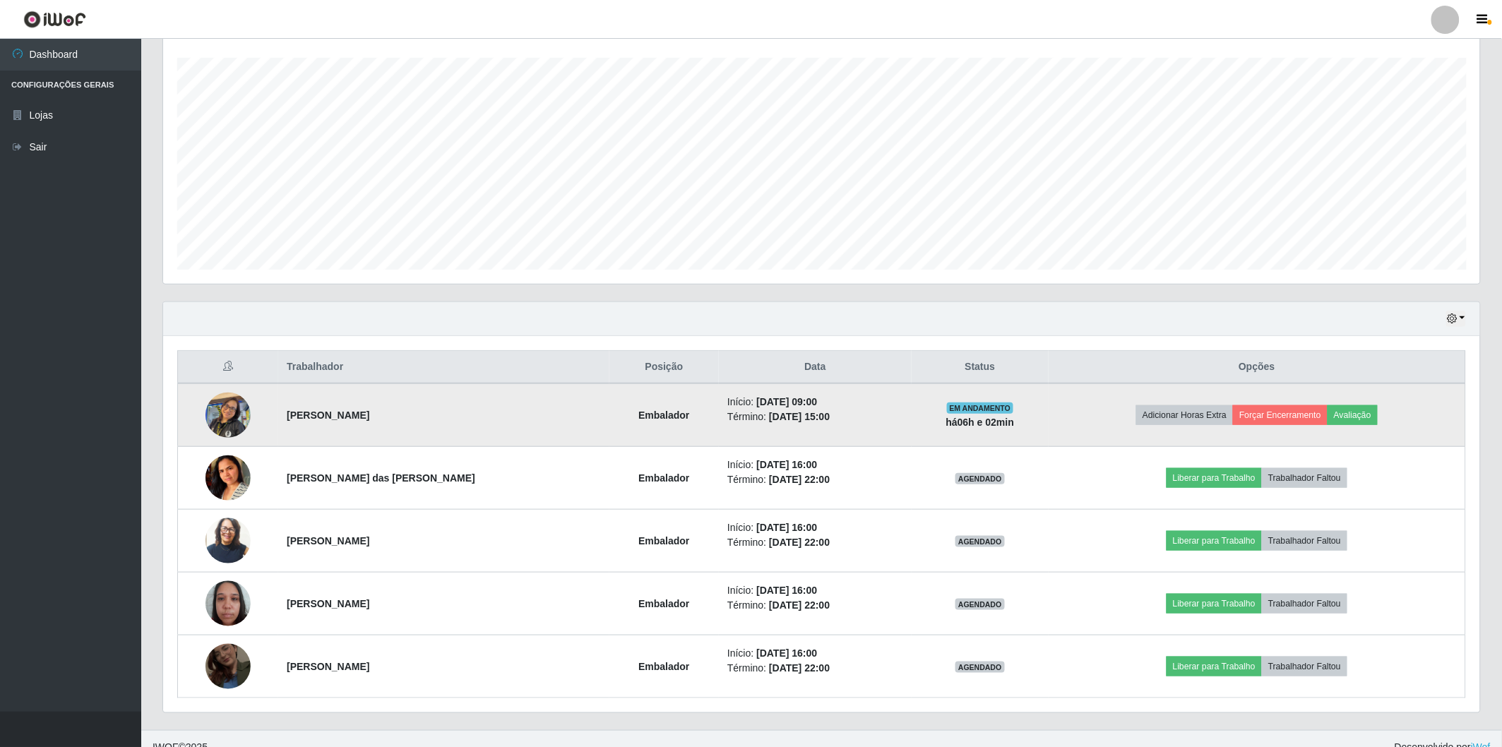
click at [229, 413] on img at bounding box center [227, 415] width 45 height 60
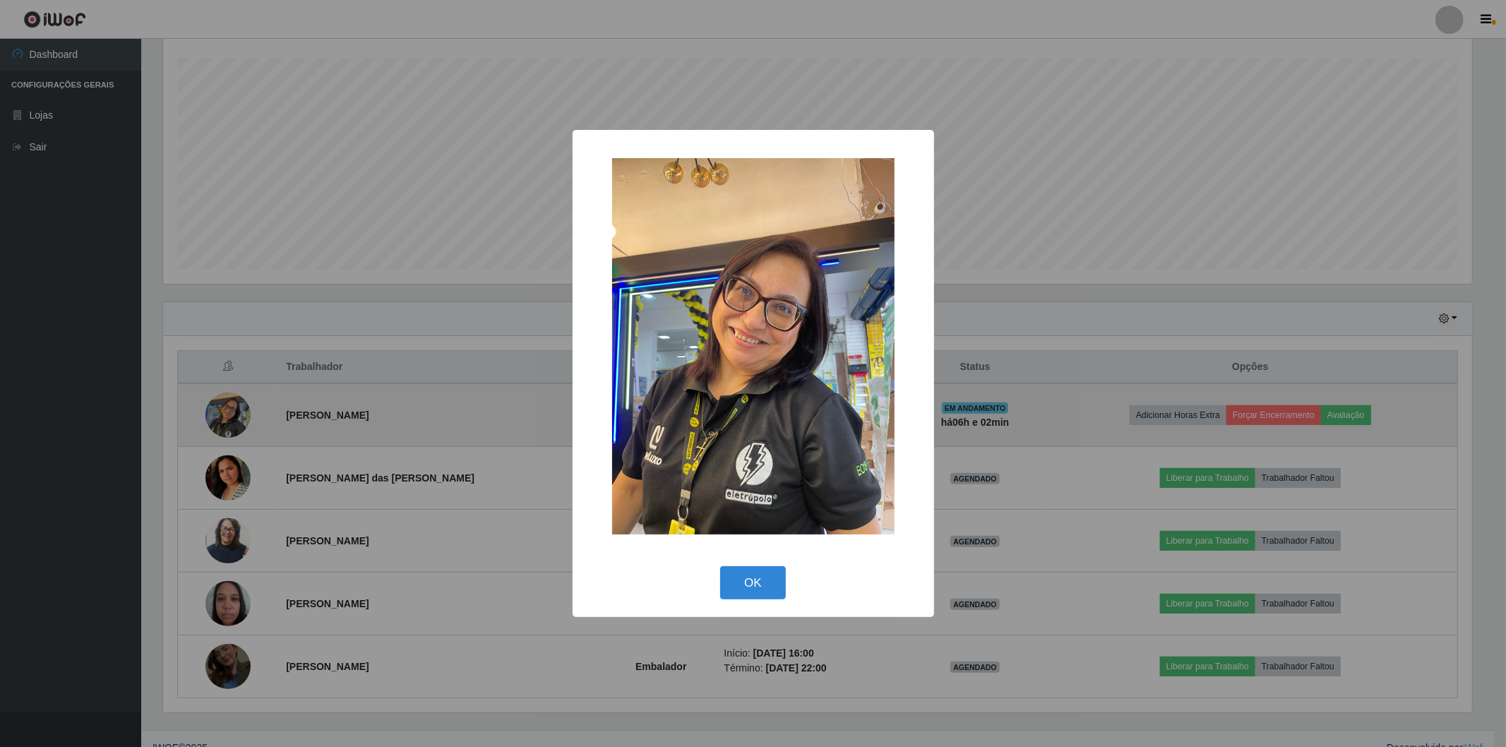
click at [229, 413] on div "× OK Cancel" at bounding box center [753, 373] width 1506 height 747
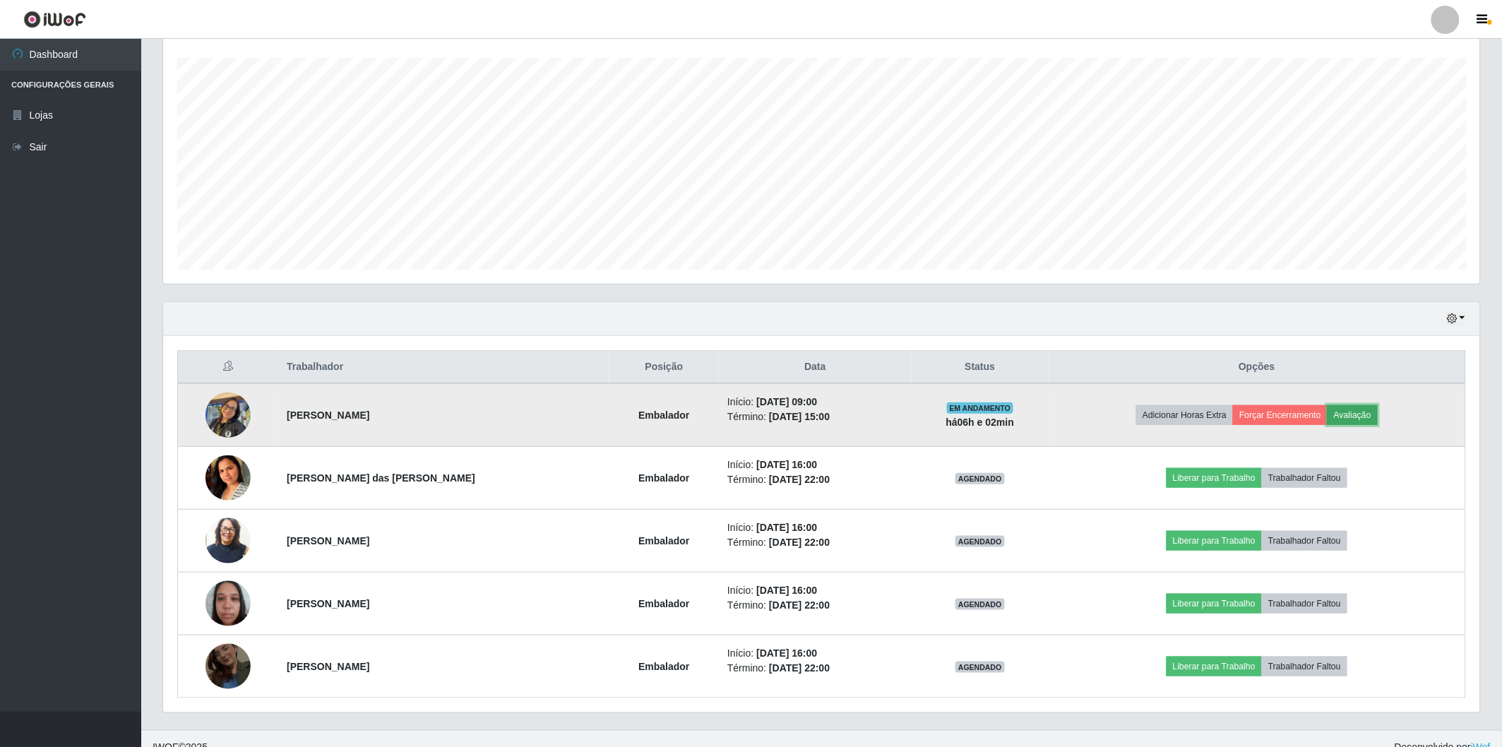
click at [1355, 414] on button "Avaliação" at bounding box center [1352, 415] width 50 height 20
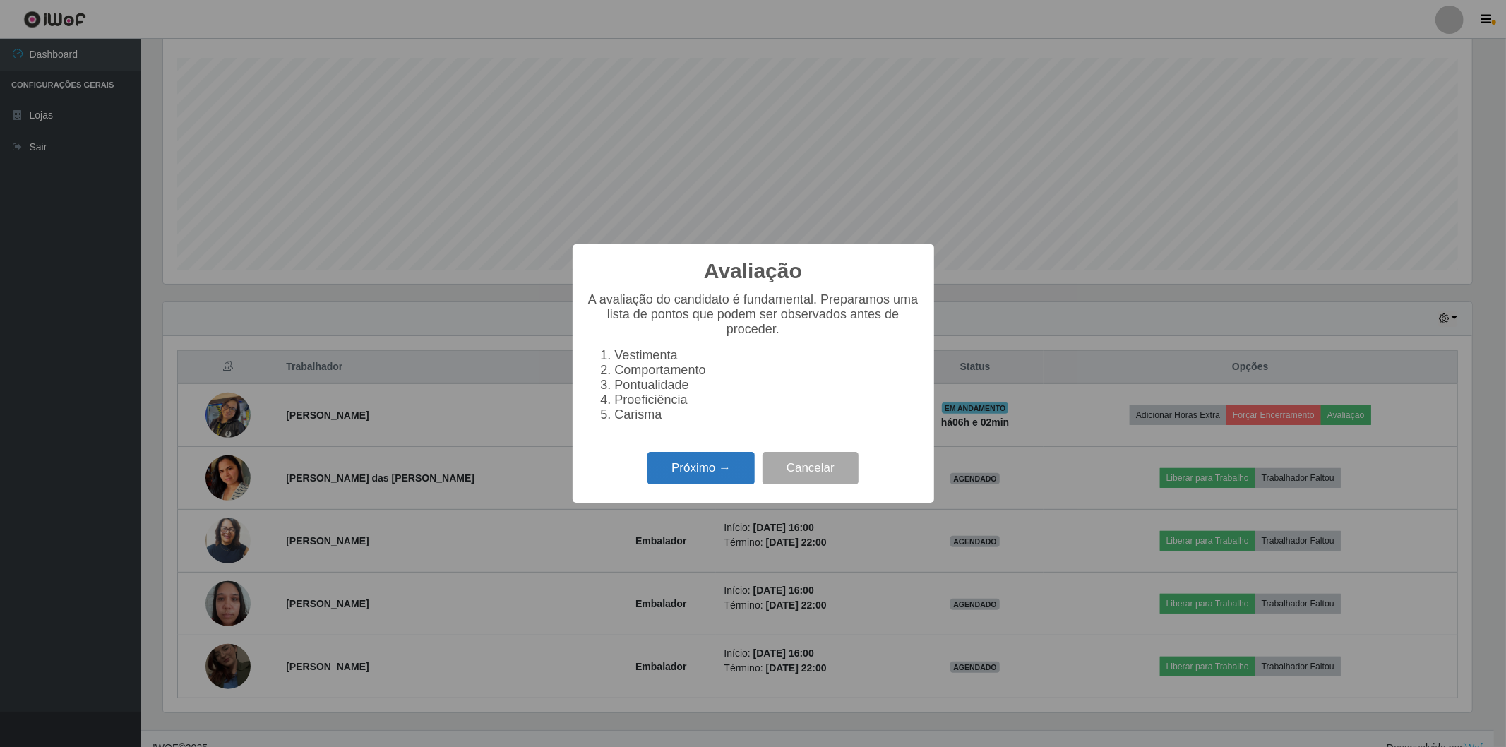
click at [701, 457] on button "Próximo →" at bounding box center [700, 468] width 107 height 33
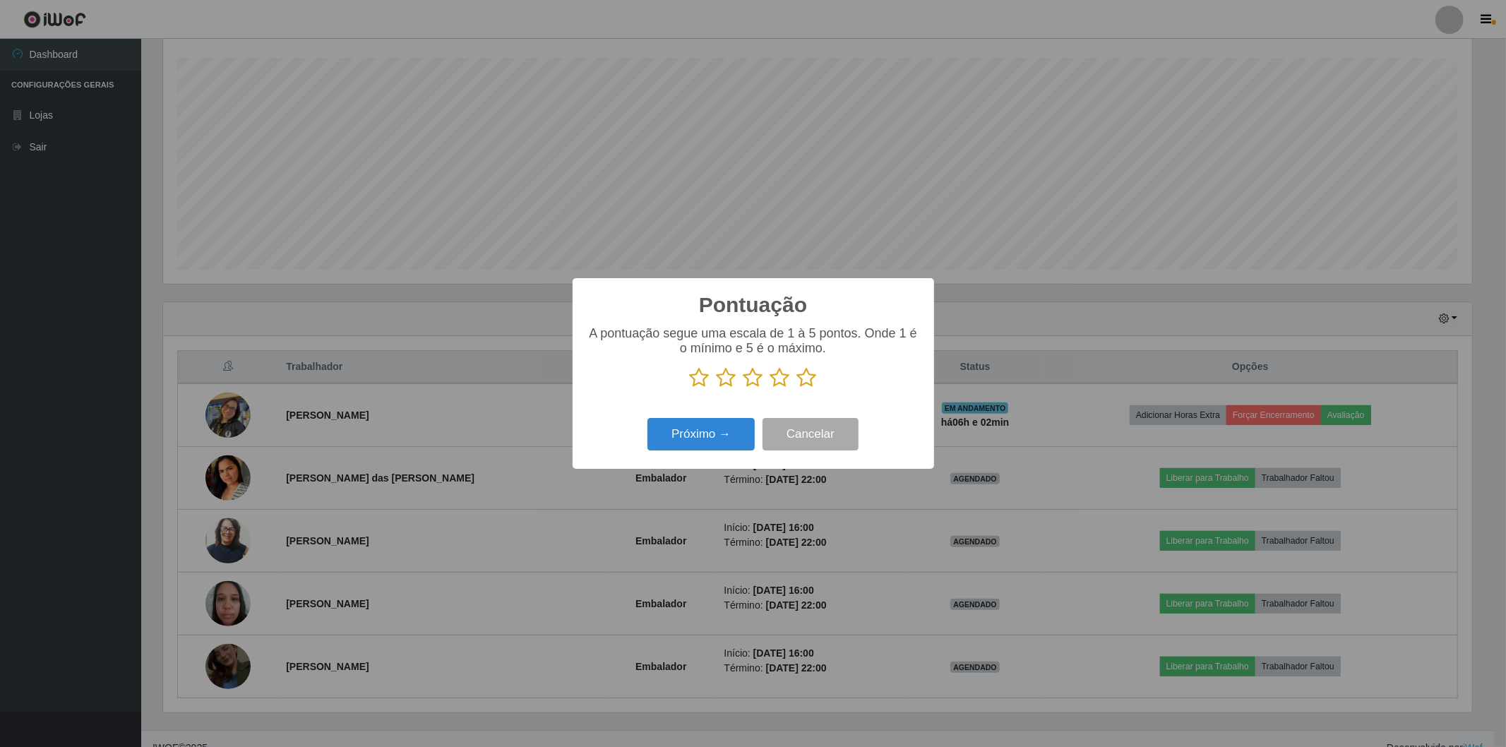
click at [806, 378] on icon at bounding box center [807, 377] width 20 height 21
click at [797, 388] on input "radio" at bounding box center [797, 388] width 0 height 0
click at [683, 441] on button "Próximo →" at bounding box center [700, 434] width 107 height 33
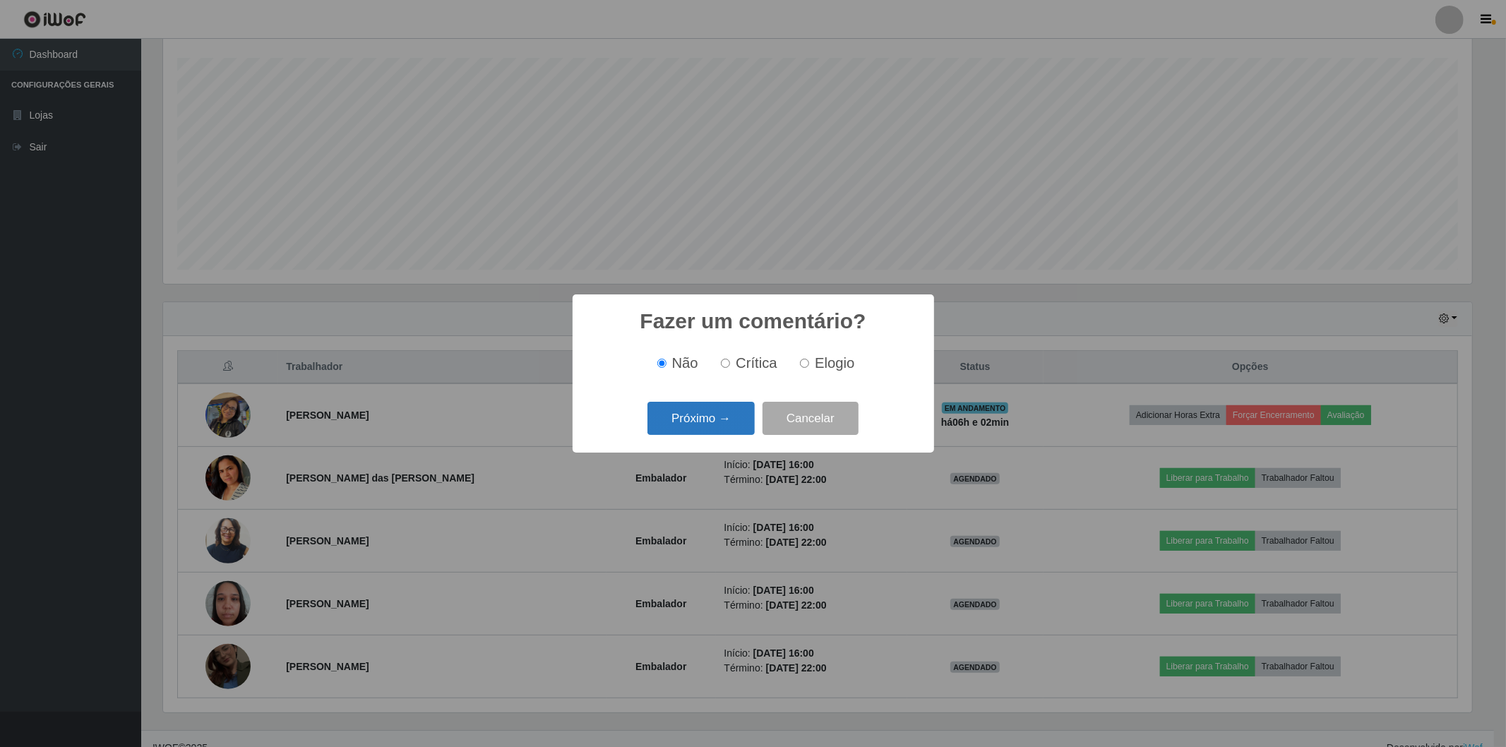
click at [683, 422] on button "Próximo →" at bounding box center [700, 418] width 107 height 33
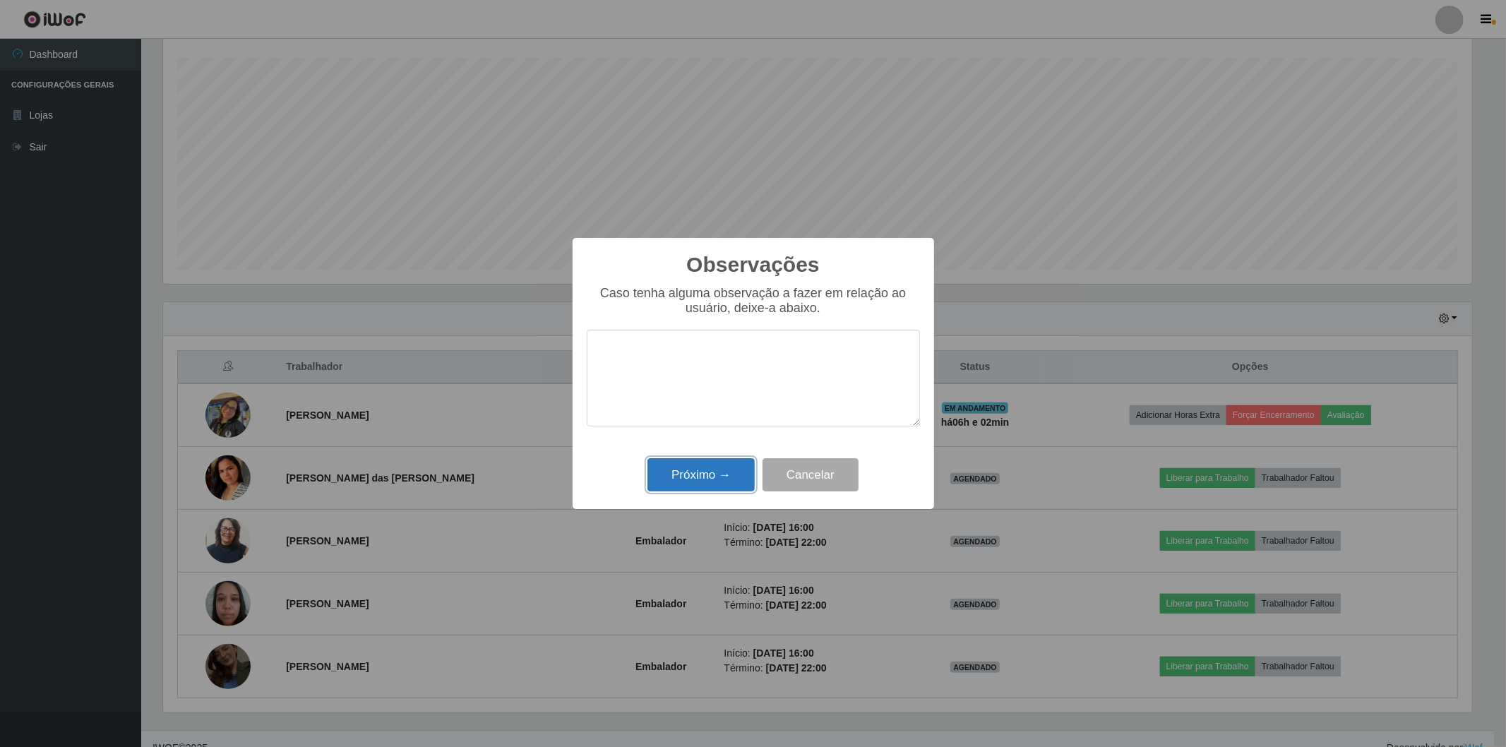
click at [683, 478] on button "Próximo →" at bounding box center [700, 474] width 107 height 33
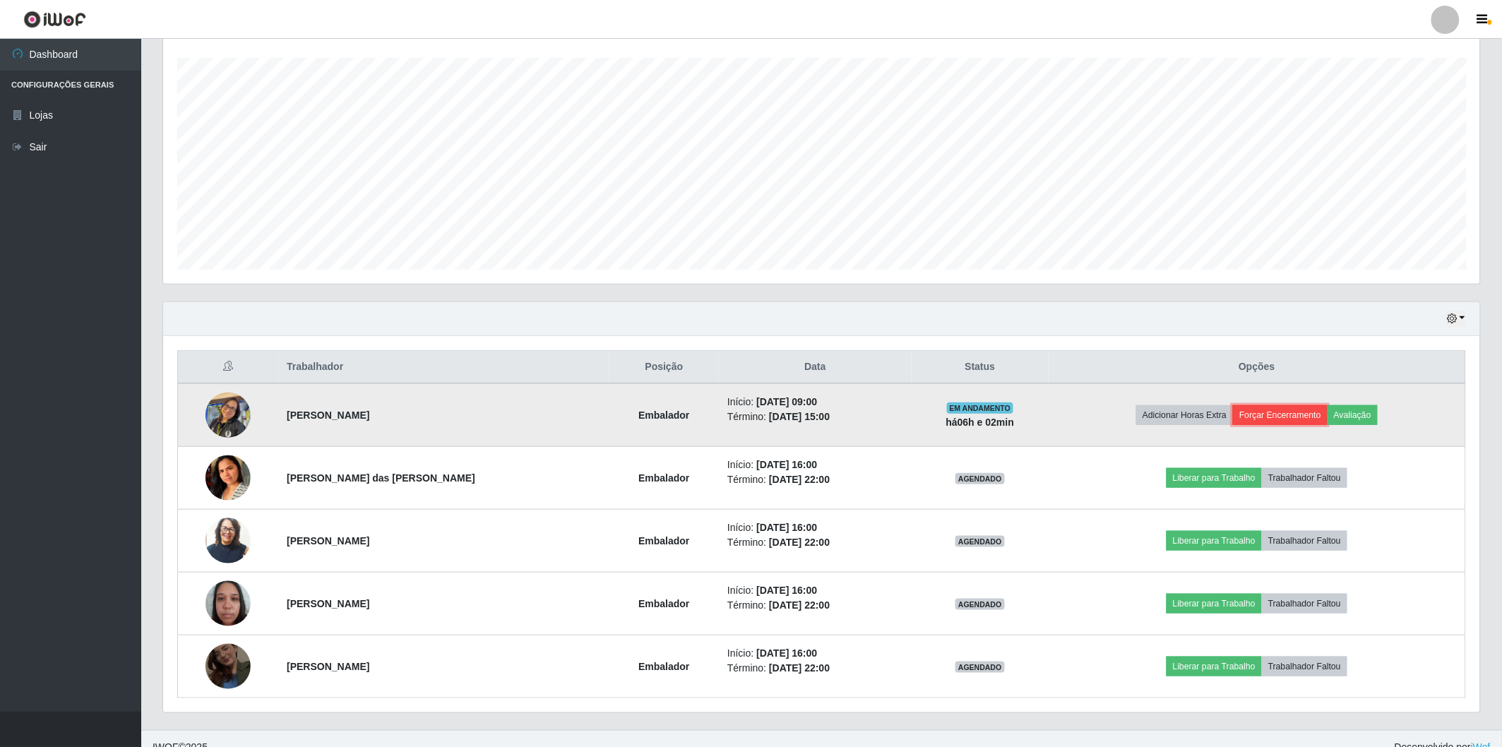
click at [1268, 412] on button "Forçar Encerramento" at bounding box center [1280, 415] width 95 height 20
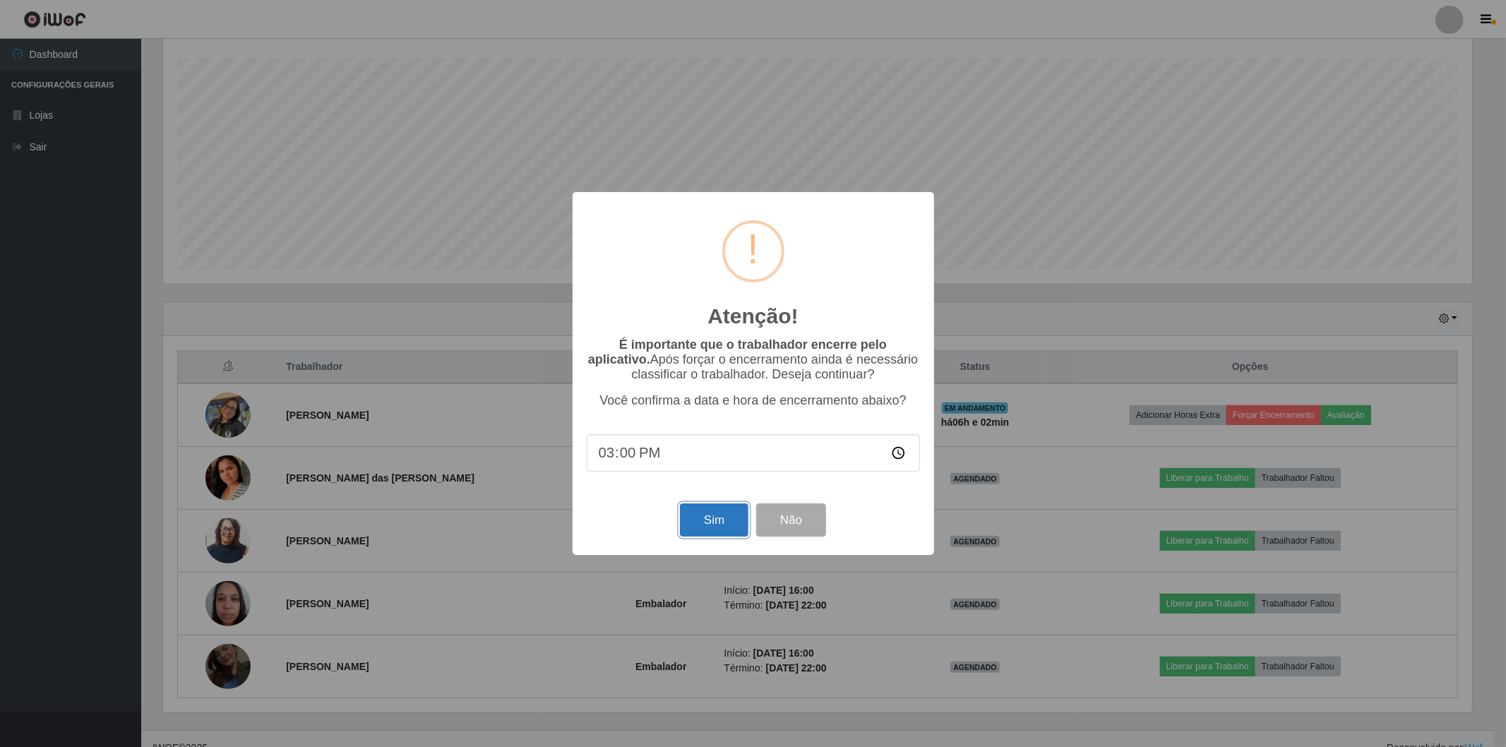
click at [724, 509] on button "Sim" at bounding box center [714, 519] width 68 height 33
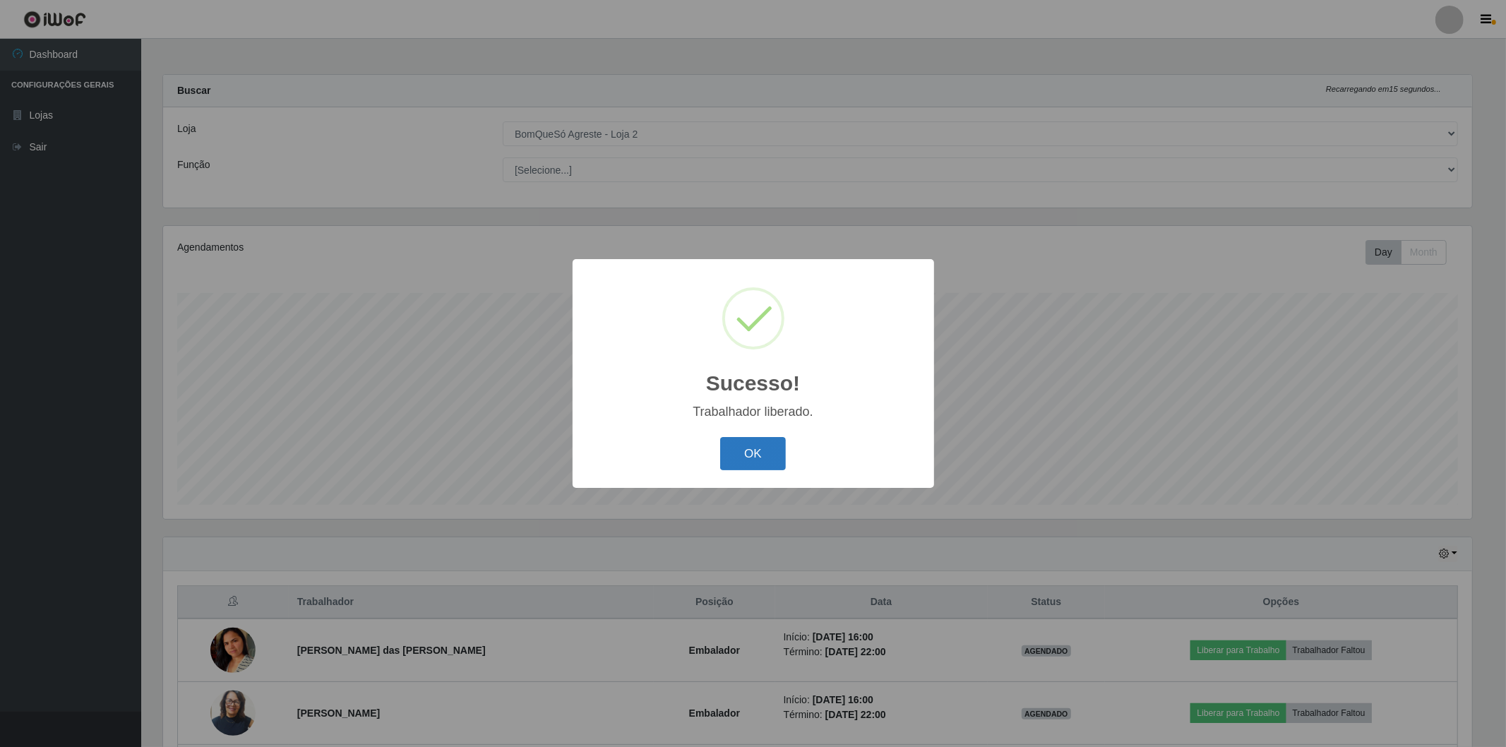
click at [755, 456] on button "OK" at bounding box center [753, 453] width 66 height 33
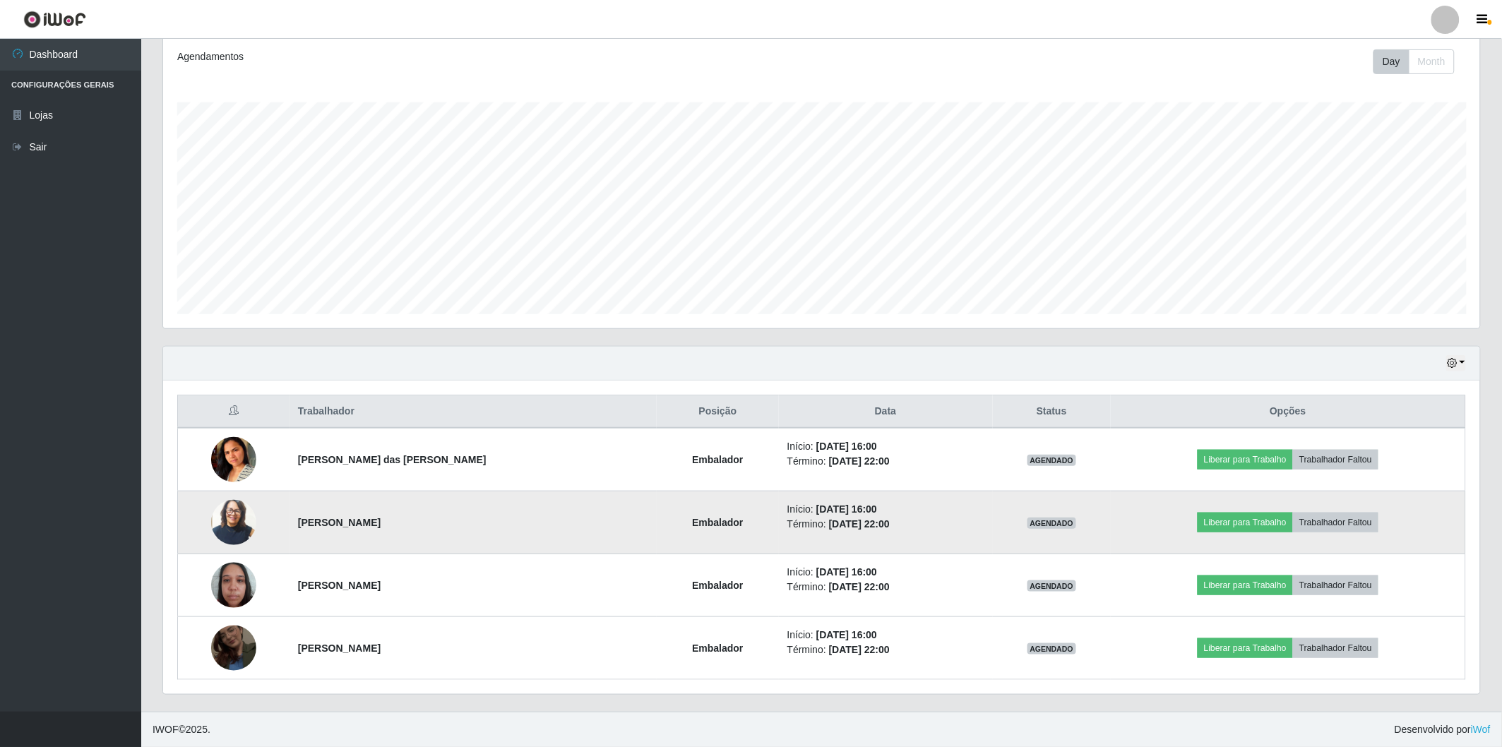
click at [239, 527] on img at bounding box center [233, 522] width 45 height 53
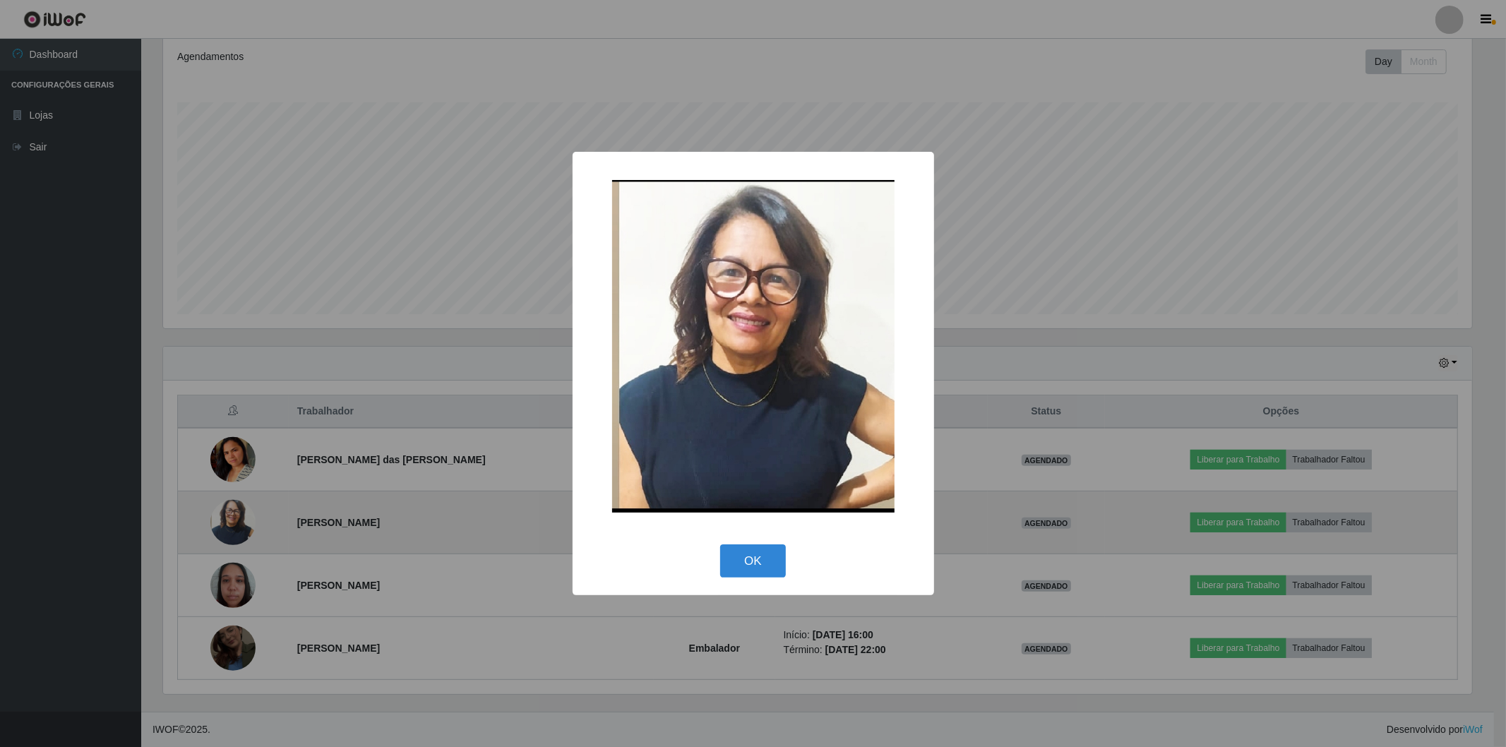
click at [239, 527] on div "× OK Cancel" at bounding box center [753, 373] width 1506 height 747
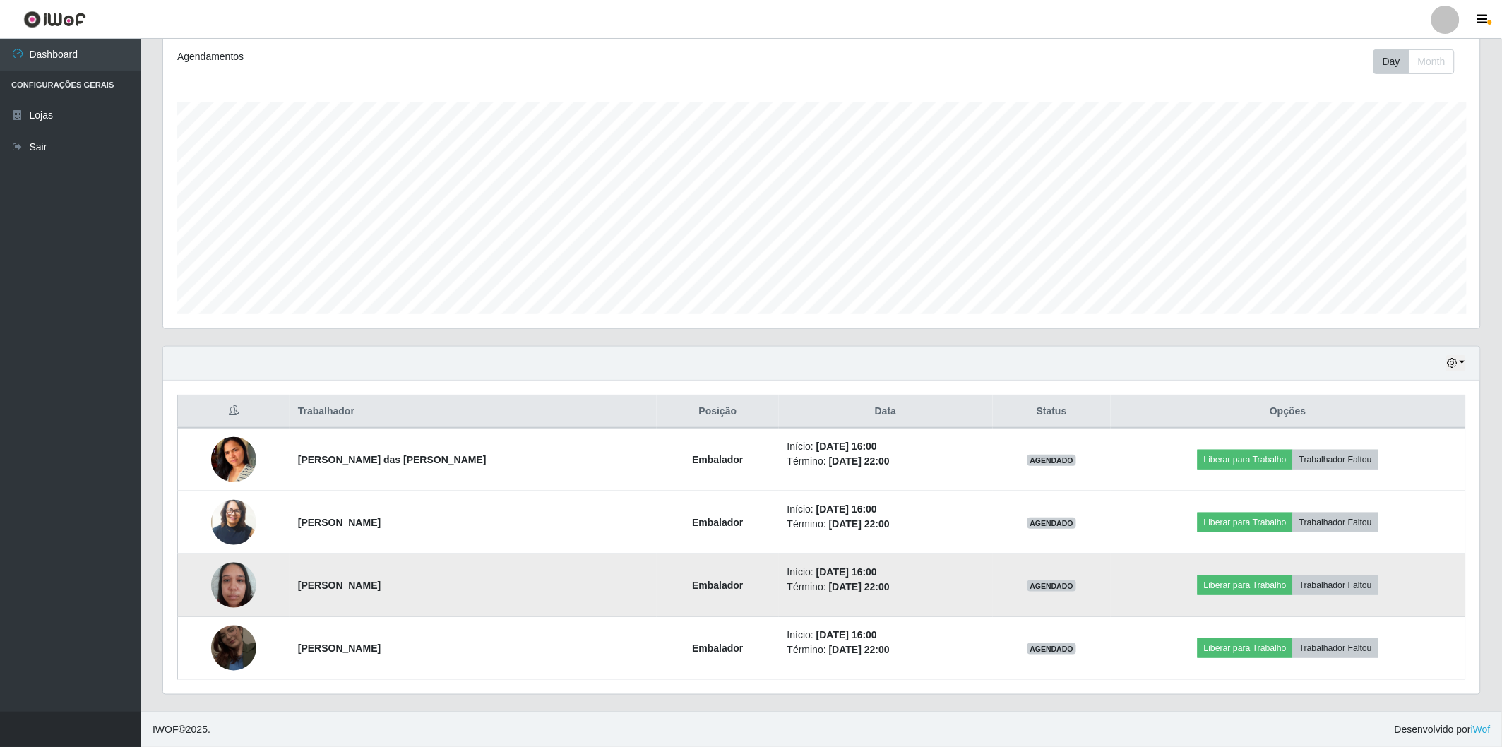
click at [237, 597] on img at bounding box center [233, 585] width 45 height 60
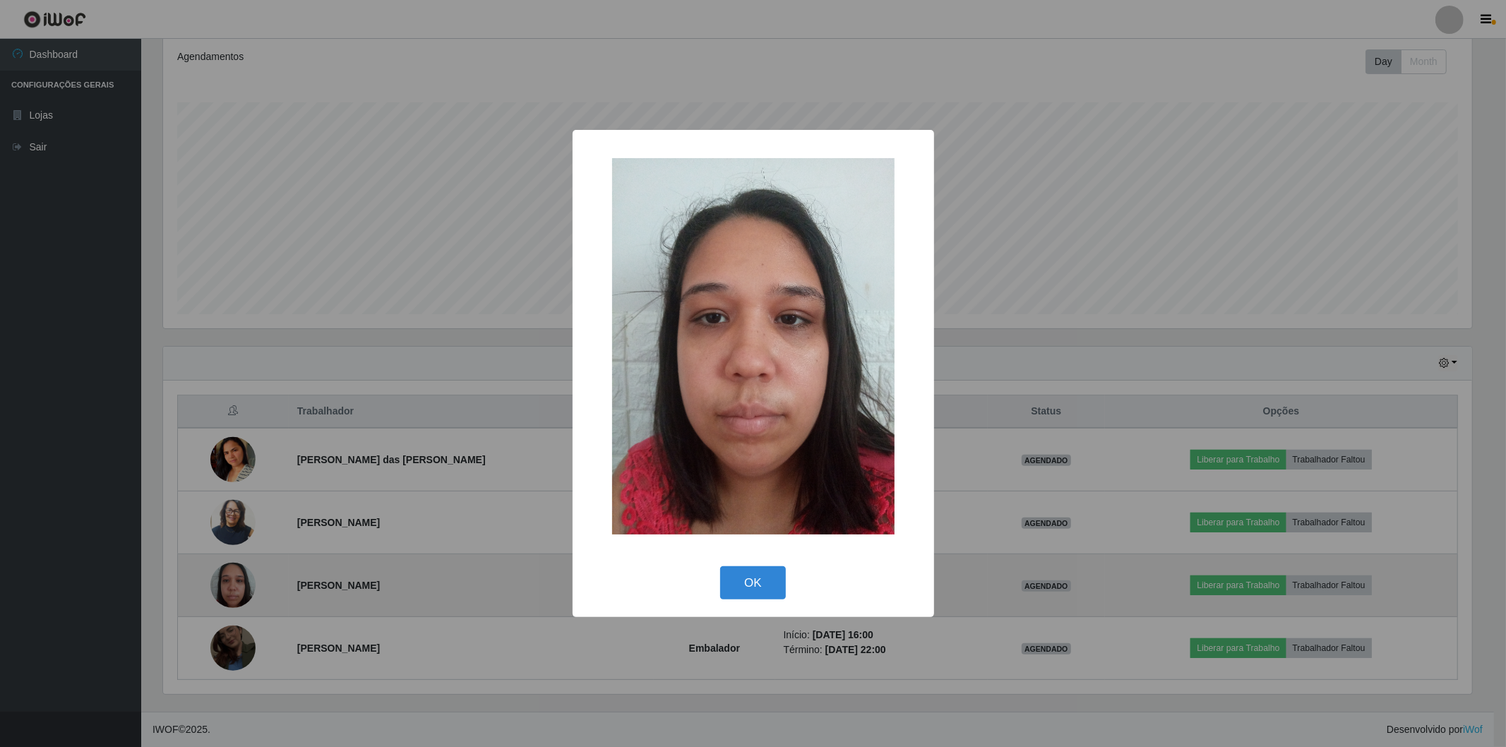
click at [237, 597] on div "× OK Cancel" at bounding box center [753, 373] width 1506 height 747
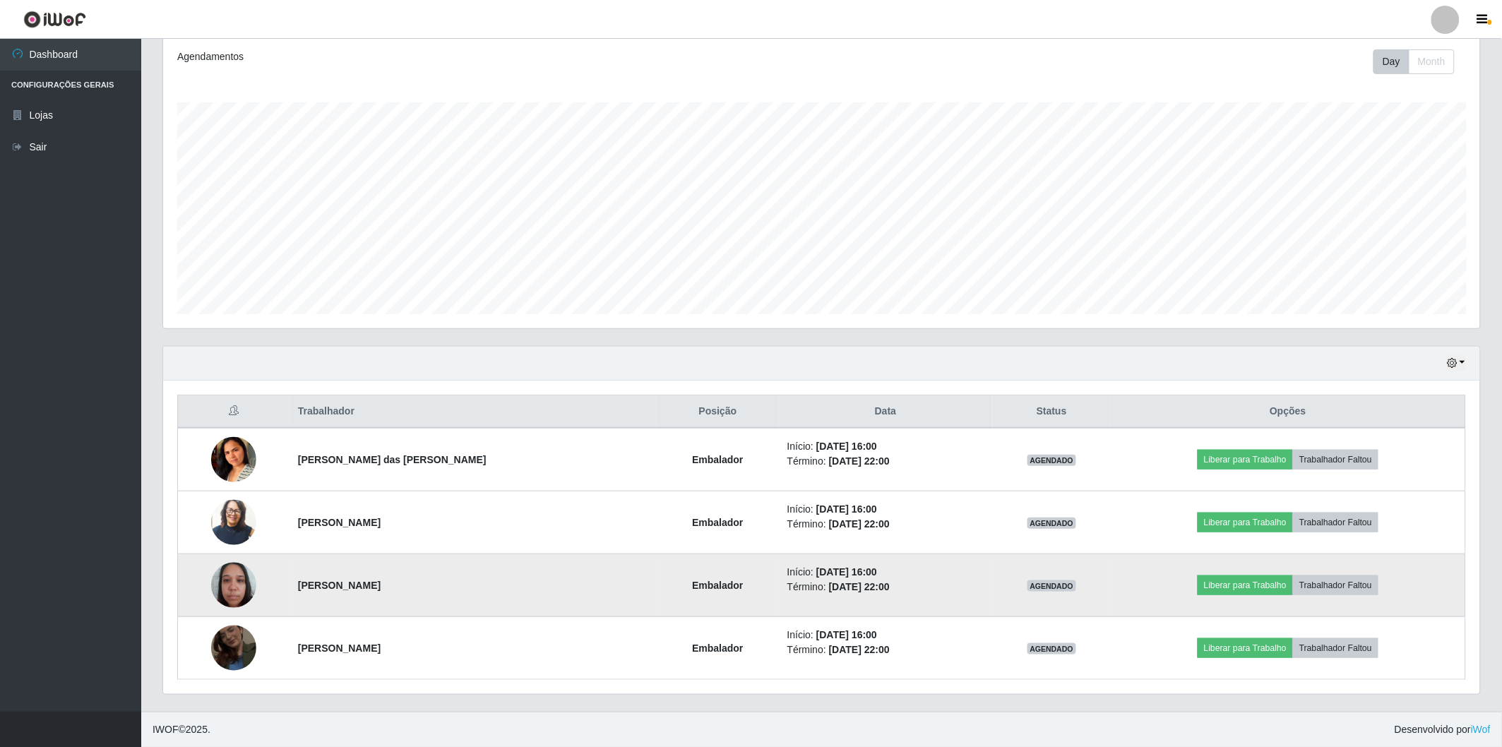
click at [237, 597] on img at bounding box center [233, 585] width 45 height 60
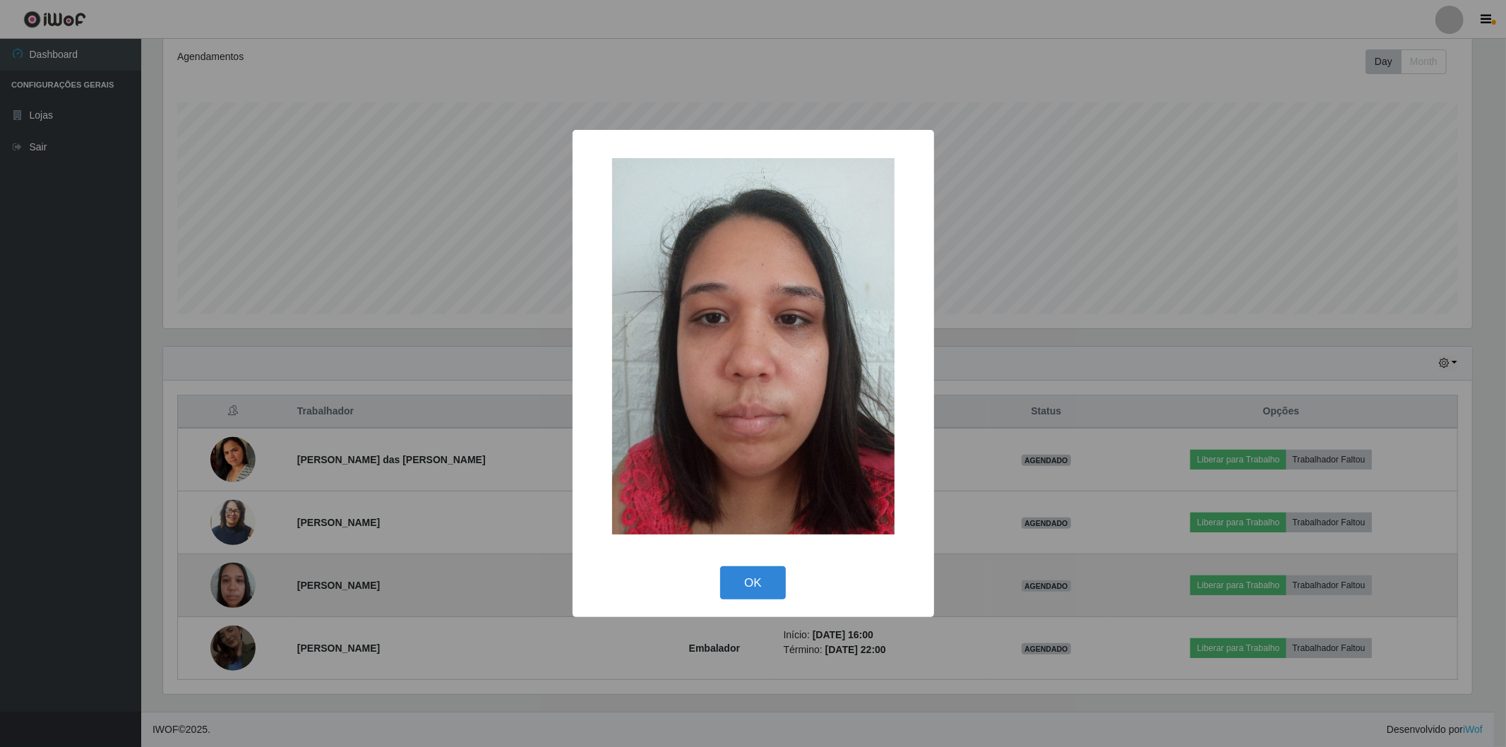
click at [237, 597] on div "× OK Cancel" at bounding box center [753, 373] width 1506 height 747
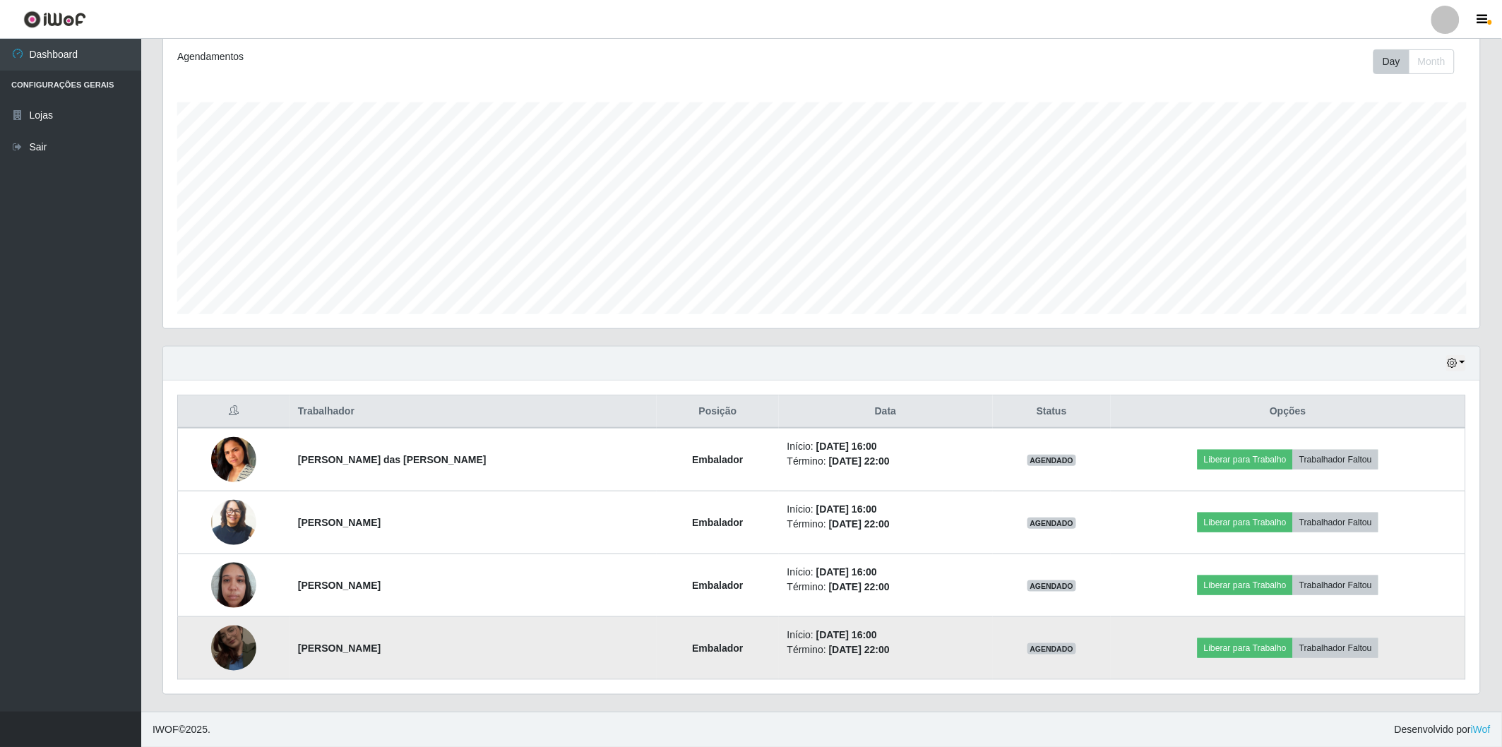
click at [224, 657] on img at bounding box center [233, 648] width 45 height 80
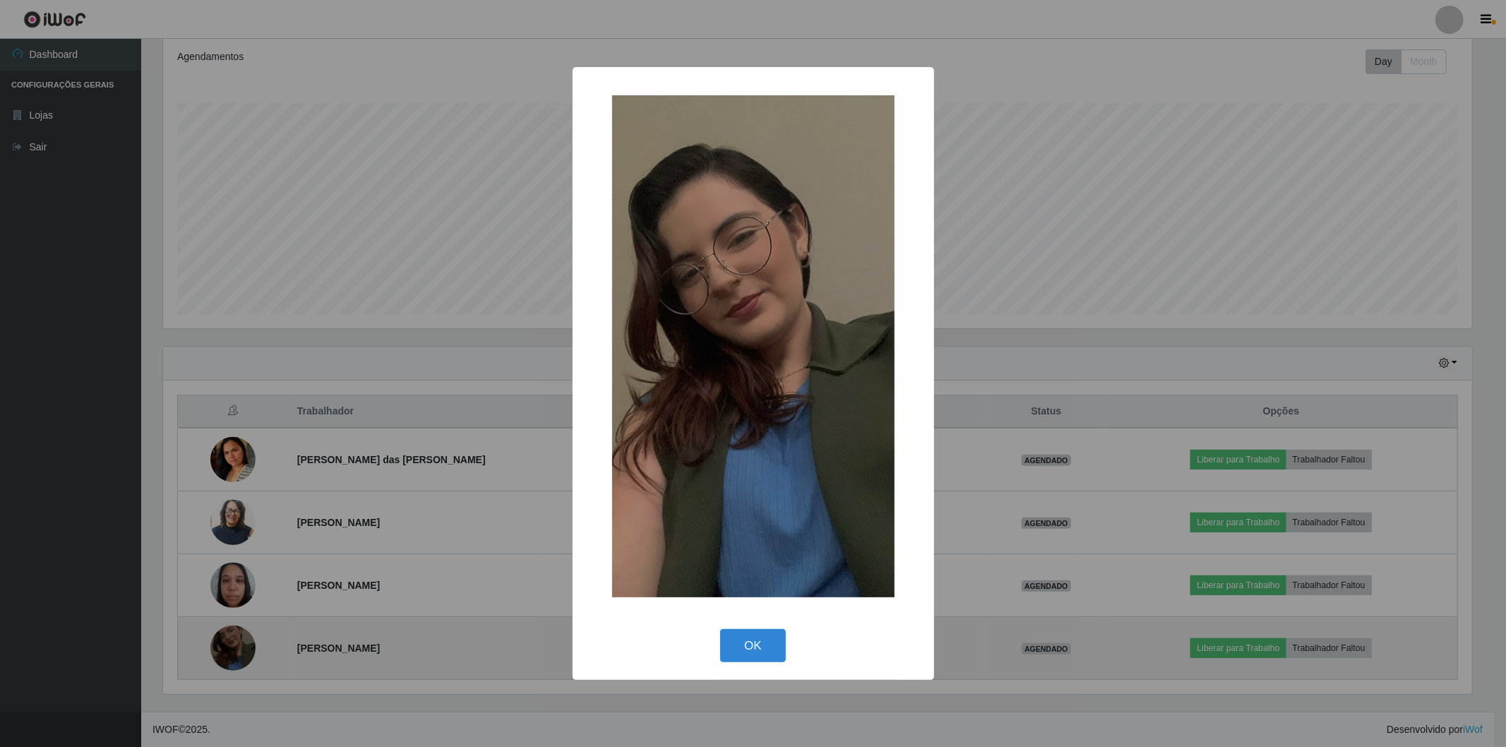
click at [224, 657] on div "× OK Cancel" at bounding box center [753, 373] width 1506 height 747
